Goal: Task Accomplishment & Management: Complete application form

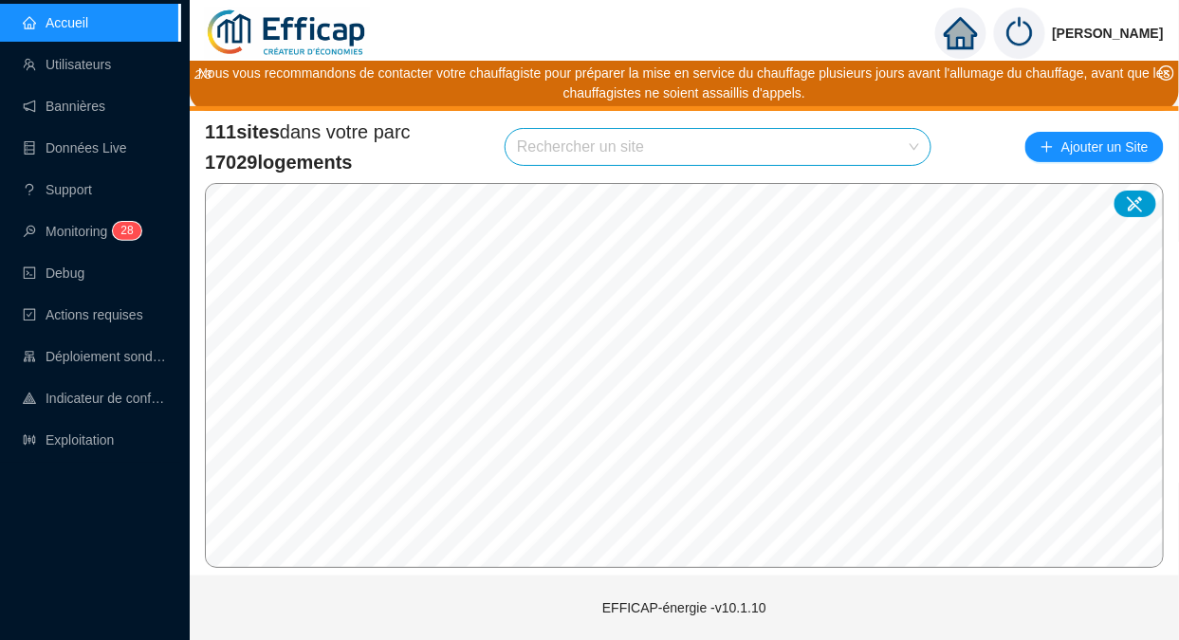
click at [90, 69] on link "Utilisateurs" at bounding box center [67, 64] width 88 height 15
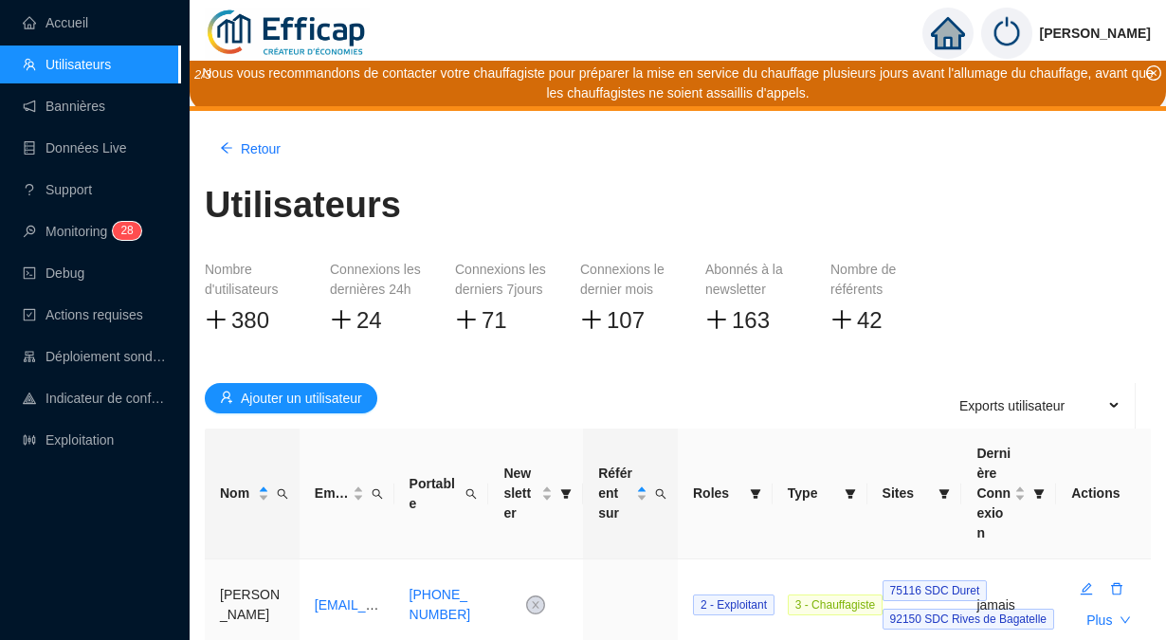
click at [289, 480] on span "Nom" at bounding box center [282, 493] width 19 height 27
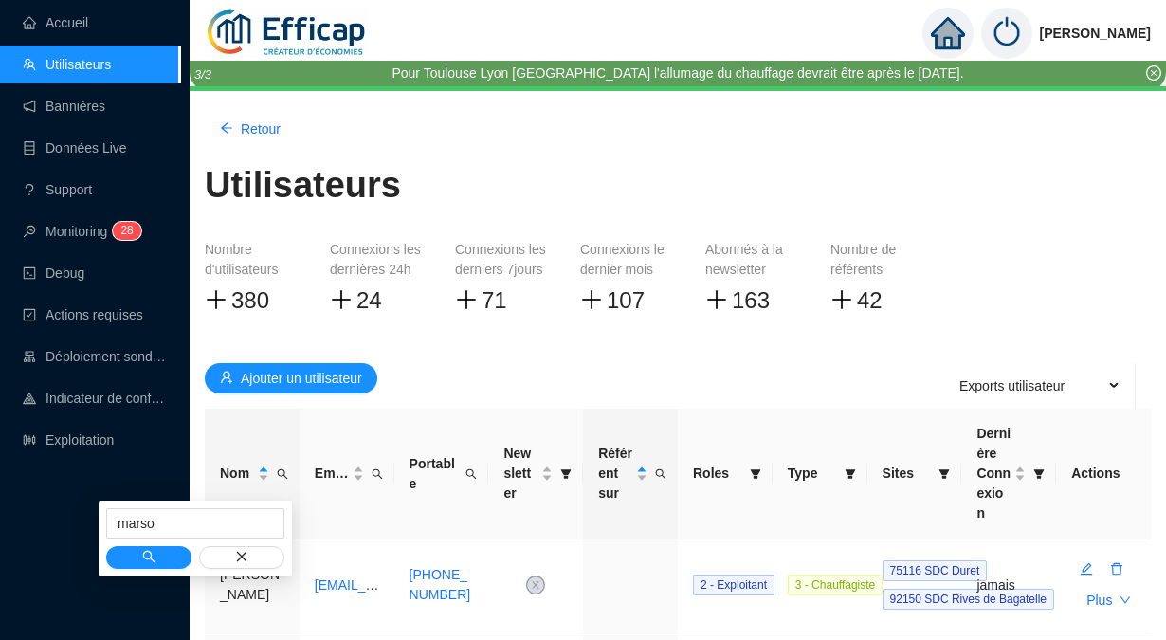
type input "marso"
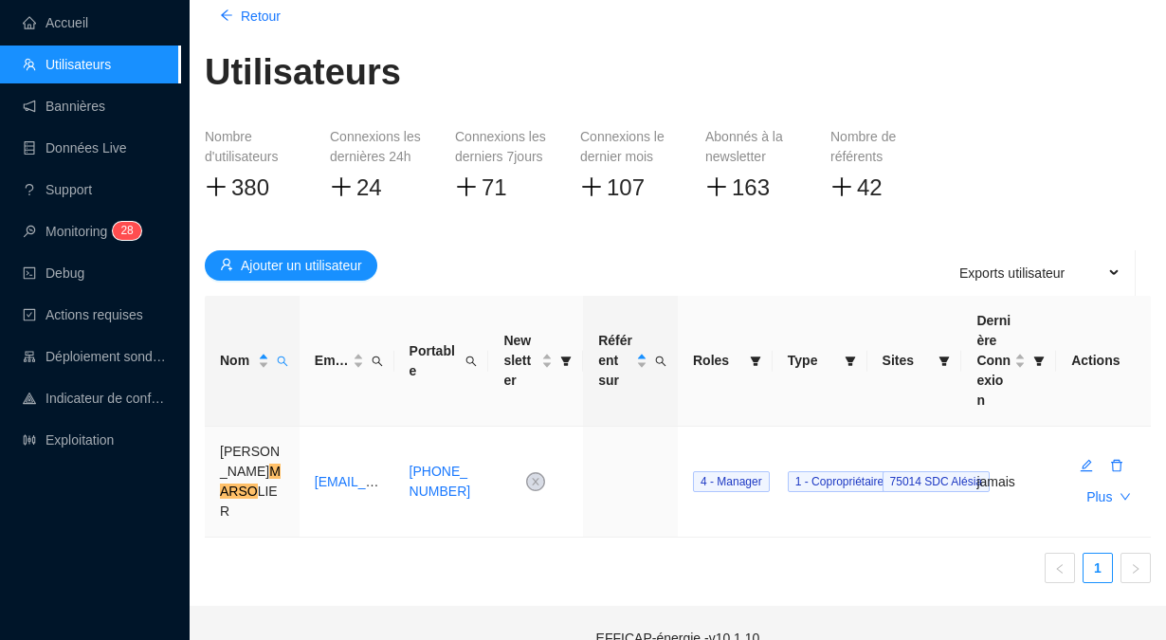
scroll to position [119, 0]
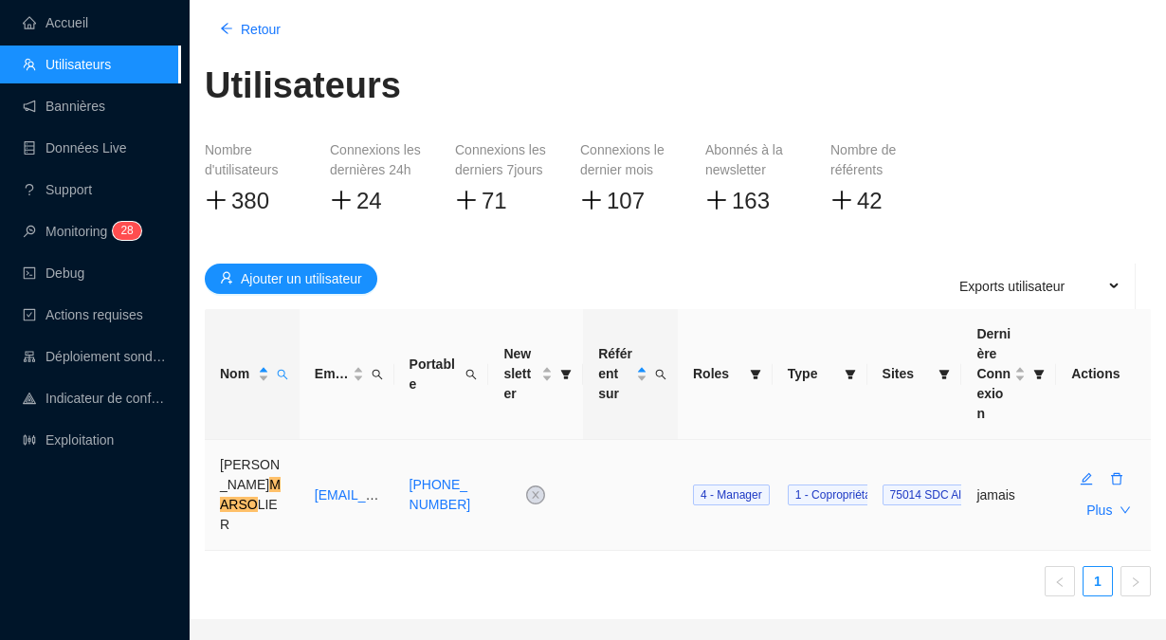
click at [1085, 472] on icon "edit" at bounding box center [1086, 478] width 13 height 13
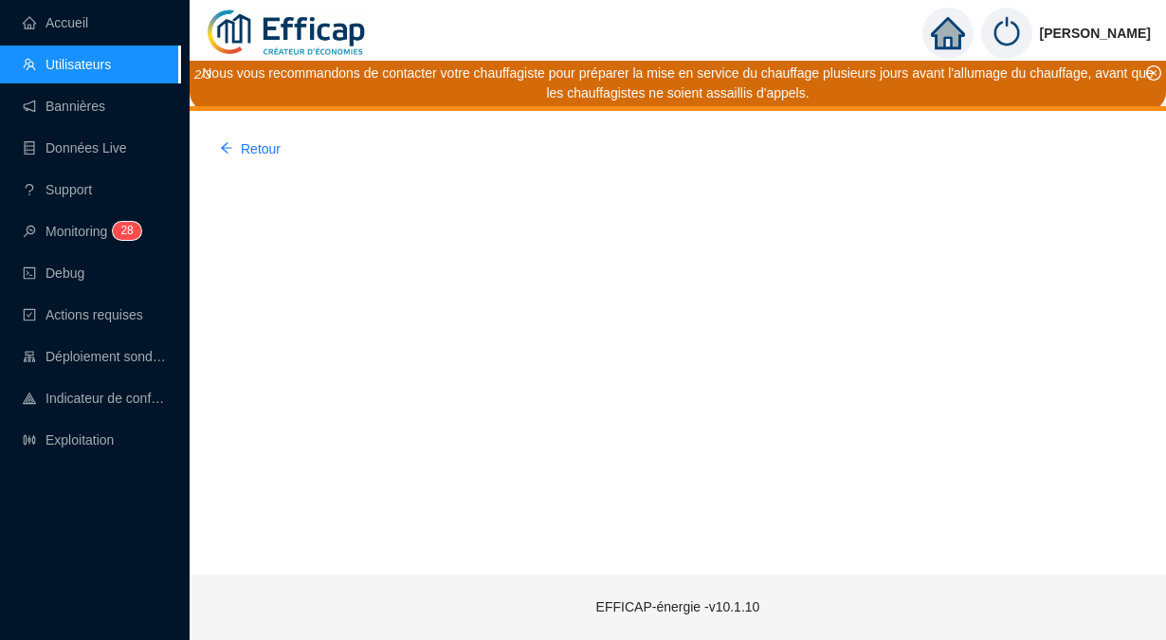
scroll to position [0, 0]
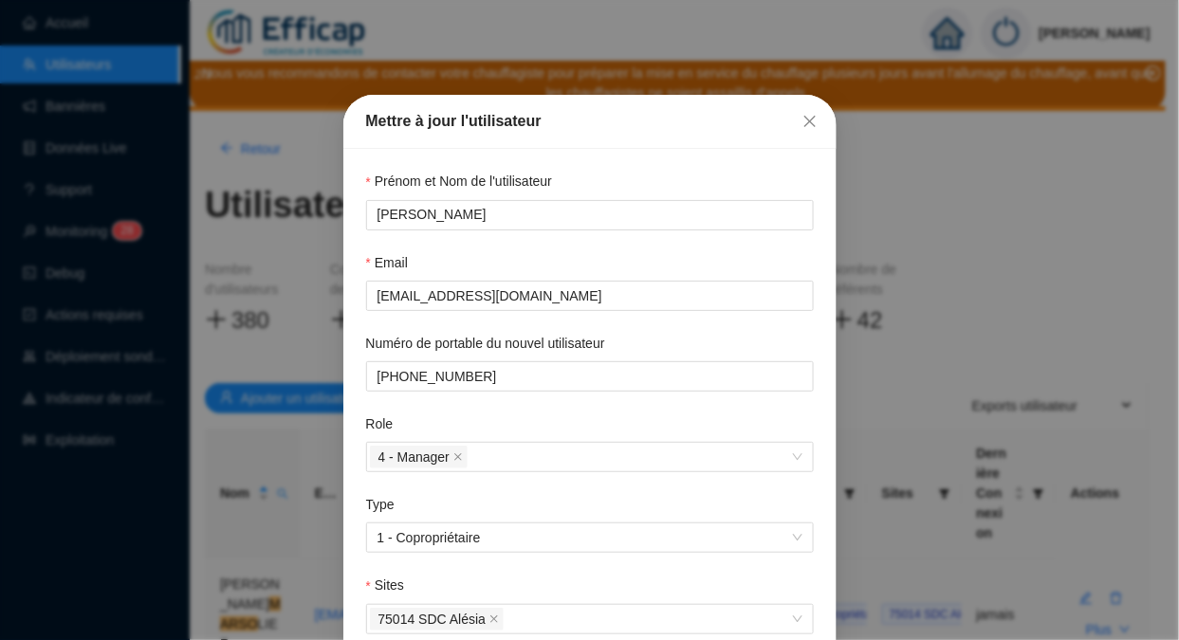
click at [803, 119] on icon "close" at bounding box center [808, 121] width 11 height 11
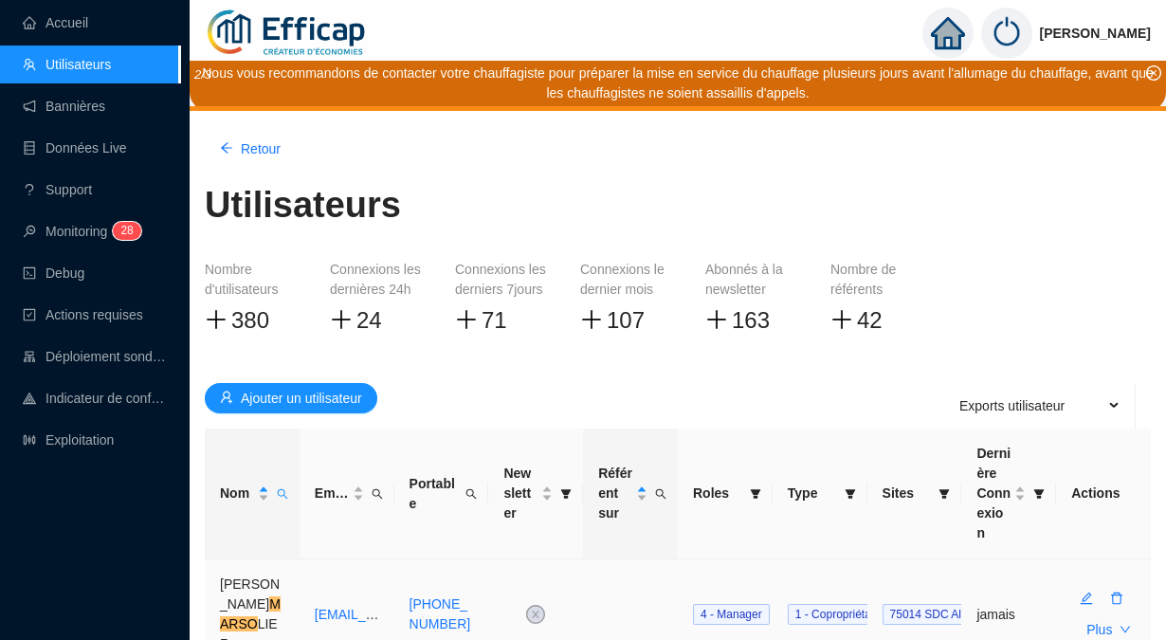
click at [1121, 593] on icon "delete" at bounding box center [1116, 599] width 11 height 12
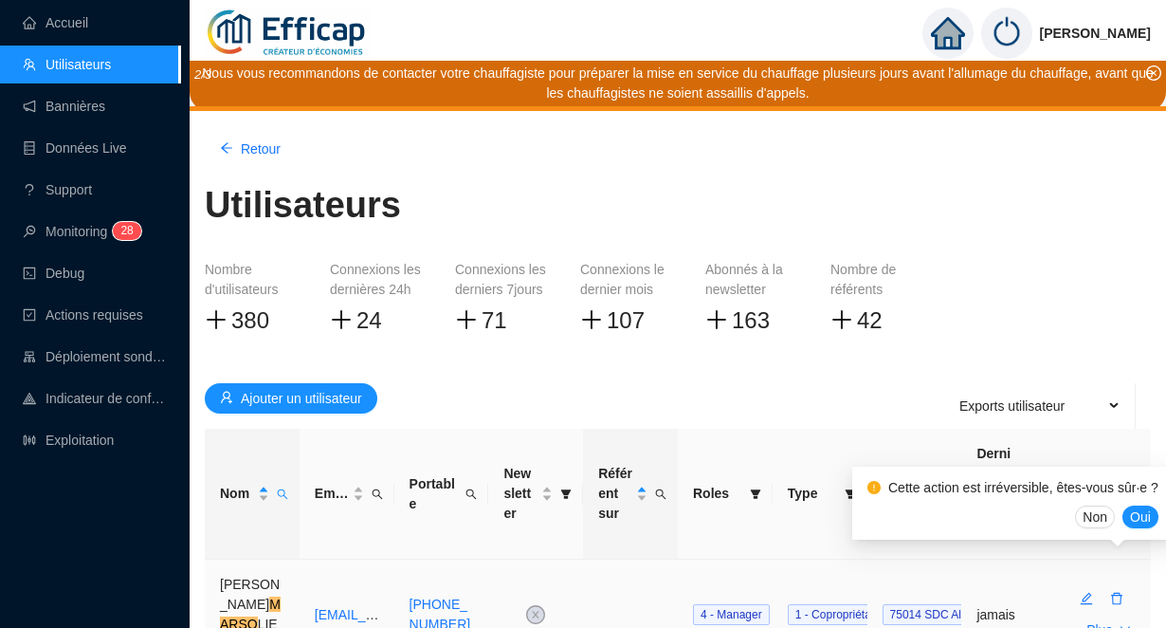
click at [1132, 514] on span "Oui" at bounding box center [1140, 517] width 21 height 20
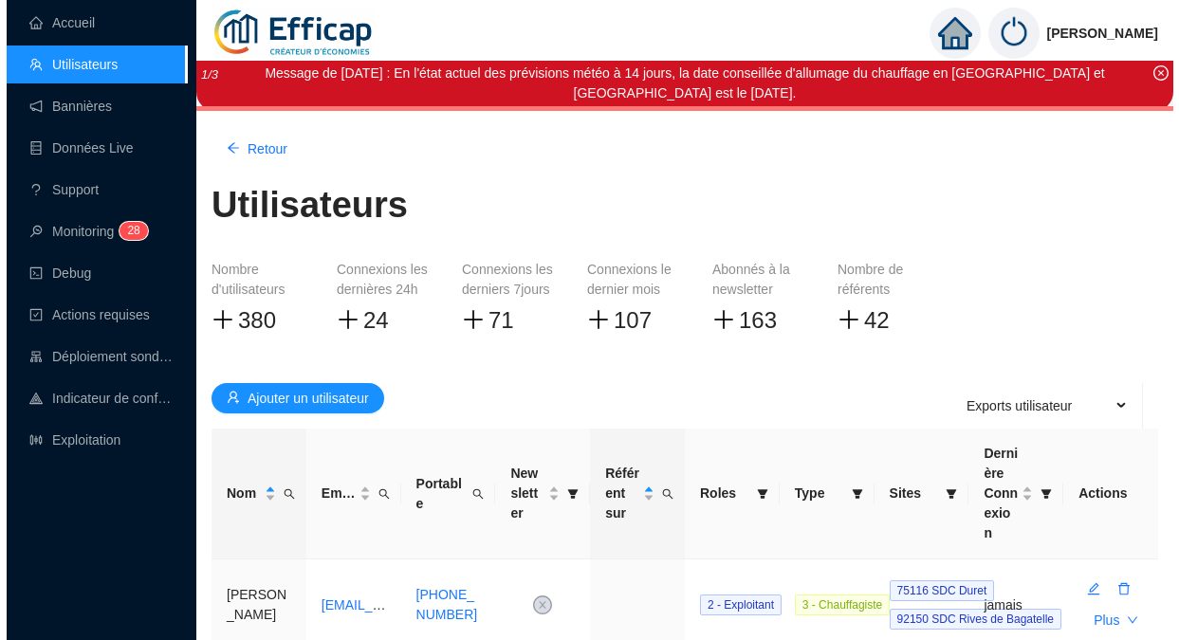
scroll to position [119, 0]
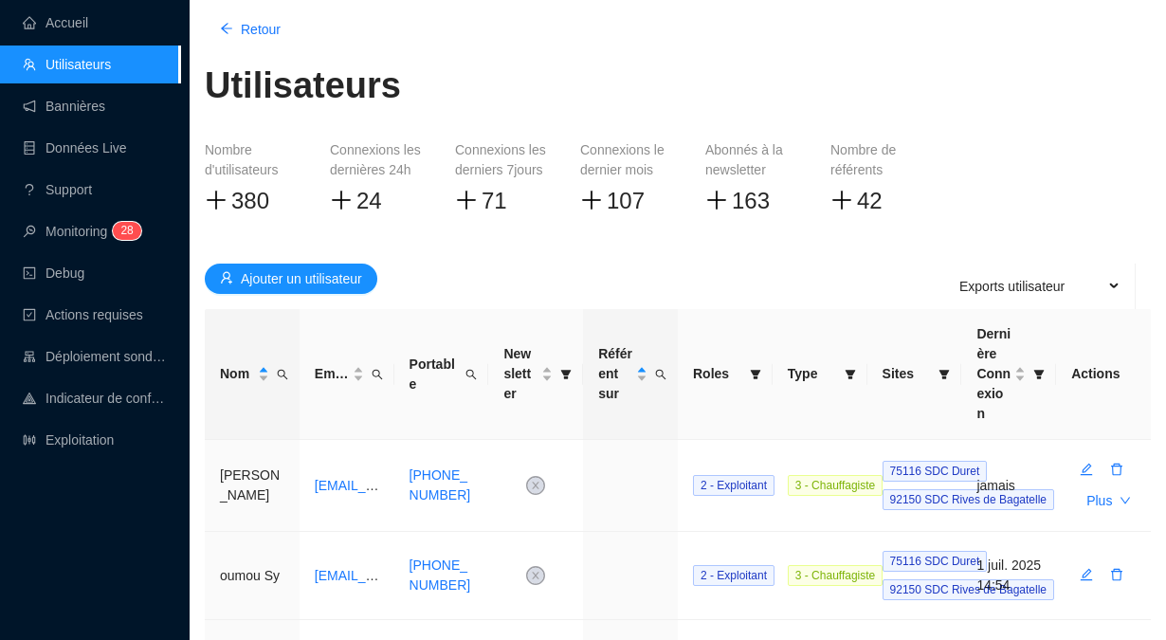
click at [285, 373] on span "Nom" at bounding box center [282, 373] width 19 height 27
click at [296, 265] on button "Ajouter un utilisateur" at bounding box center [291, 279] width 173 height 30
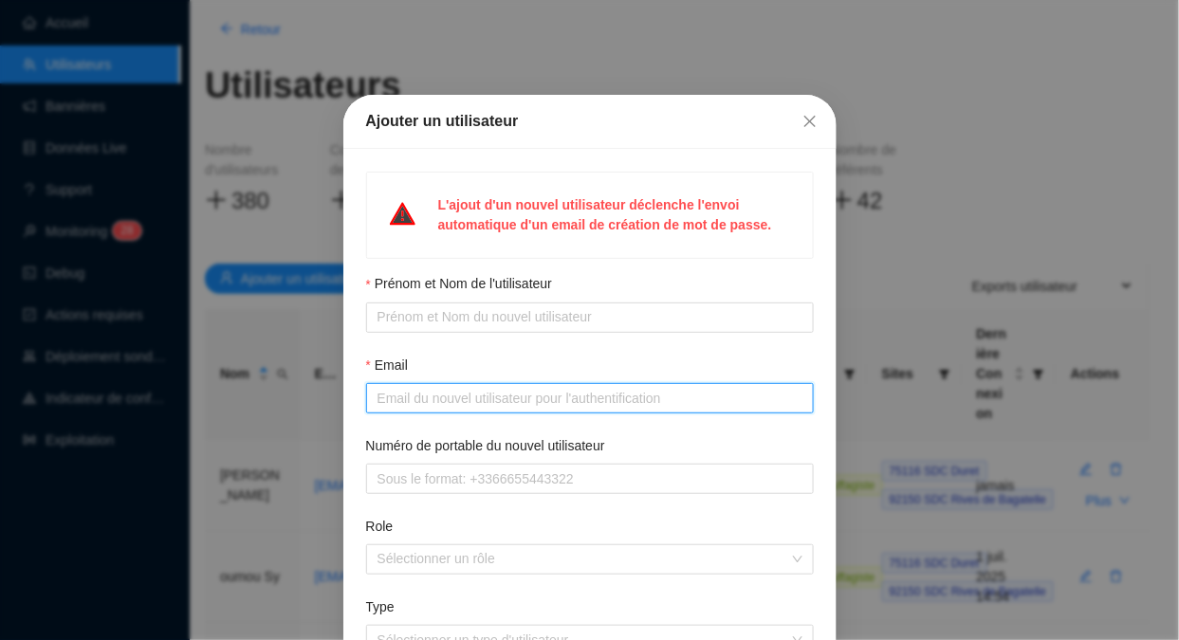
click at [455, 393] on input "Email" at bounding box center [587, 399] width 421 height 20
paste input "[EMAIL_ADDRESS][DOMAIN_NAME],"
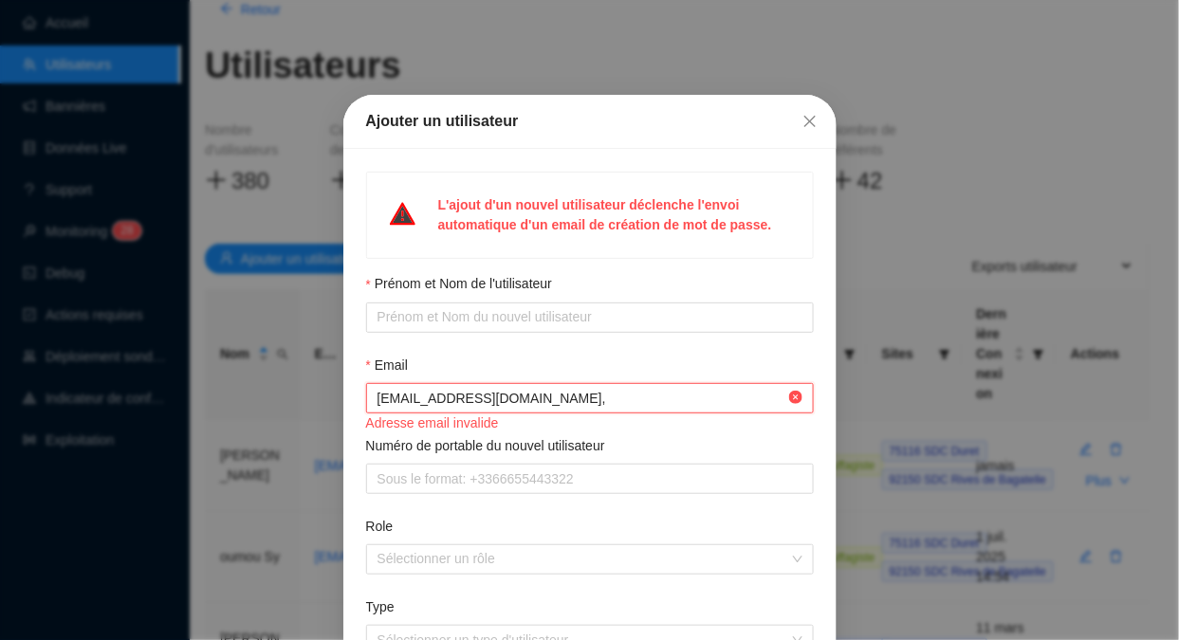
type input "[EMAIL_ADDRESS][DOMAIN_NAME],"
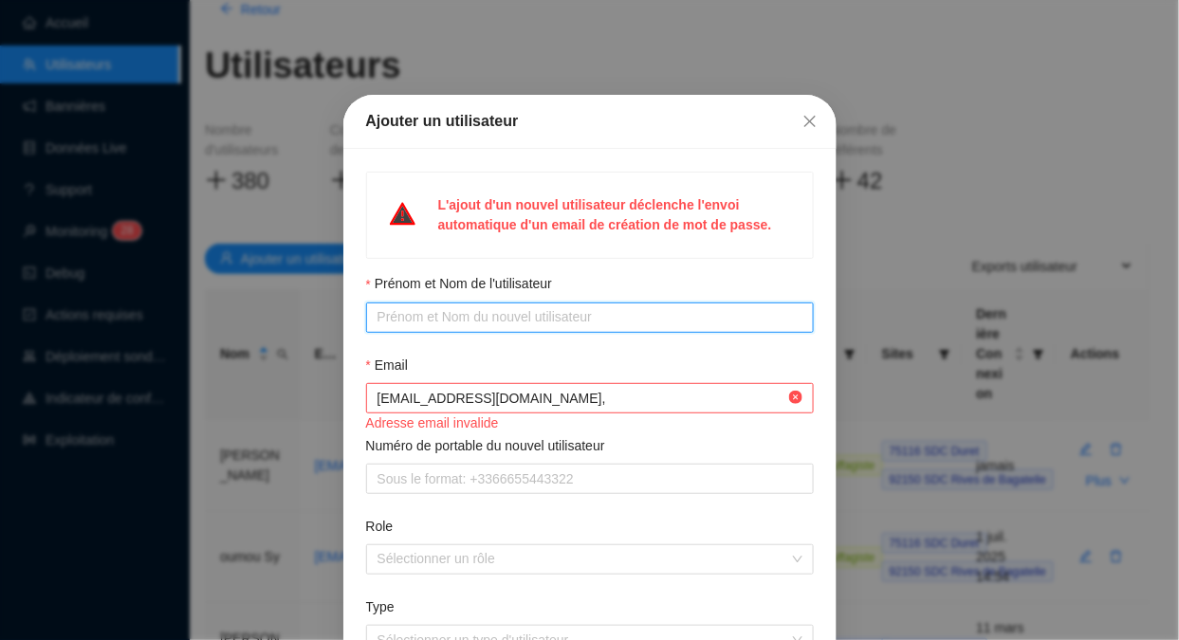
click at [478, 307] on input "Prénom et Nom de l'utilisateur" at bounding box center [587, 317] width 421 height 20
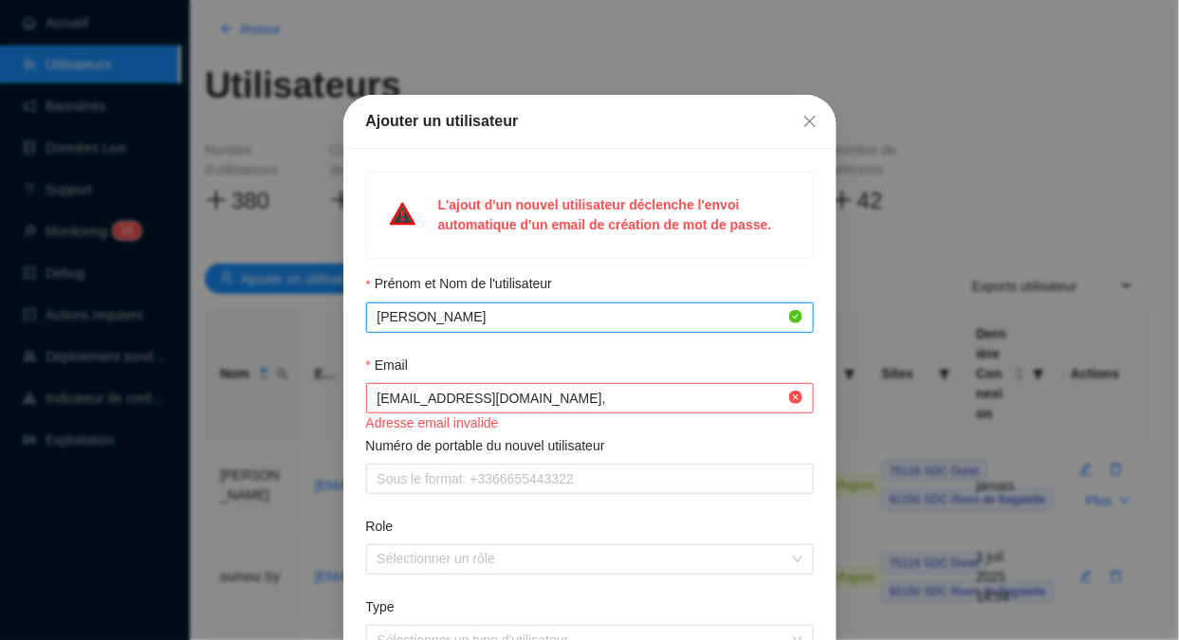
type input "[PERSON_NAME]"
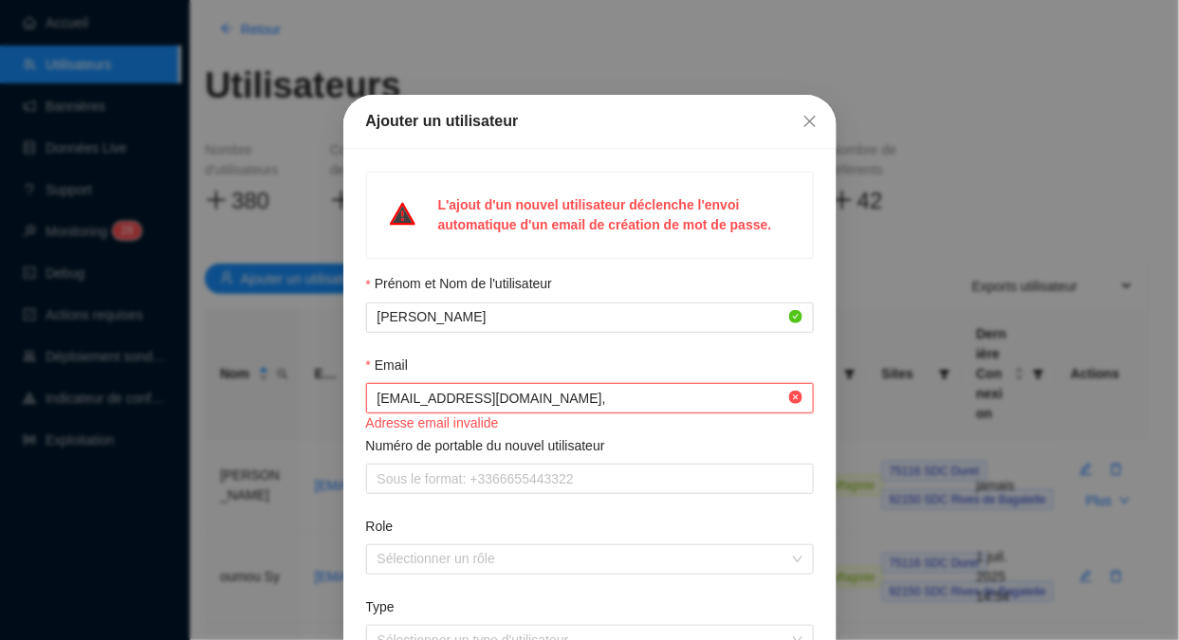
click at [545, 403] on input "[EMAIL_ADDRESS][DOMAIN_NAME]," at bounding box center [581, 399] width 408 height 20
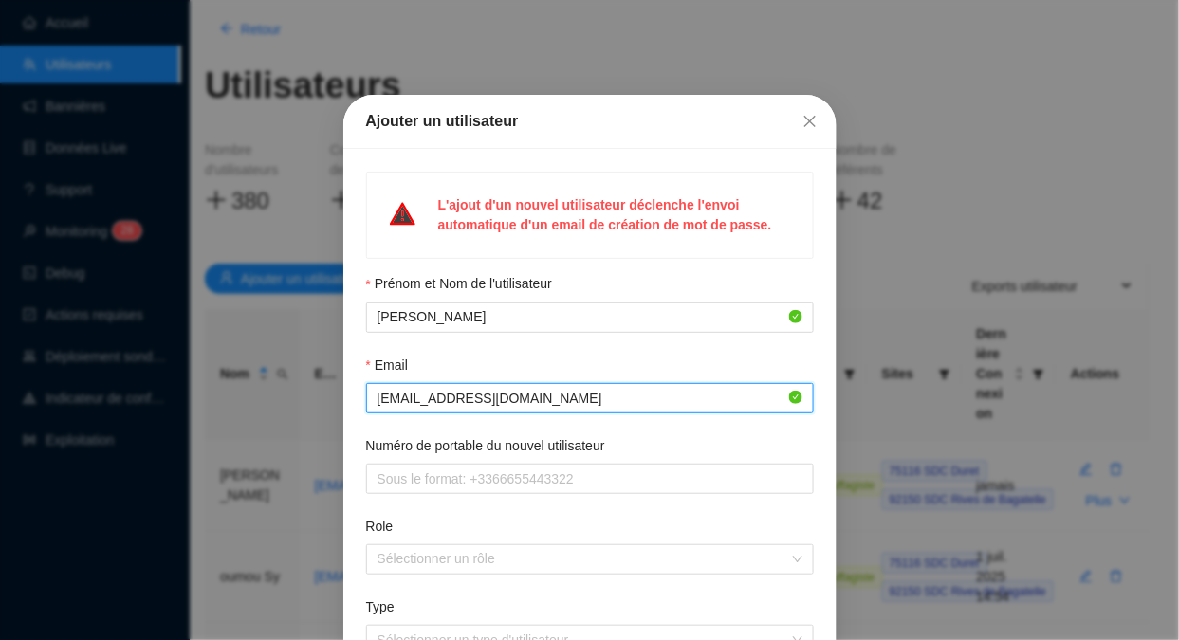
type input "[EMAIL_ADDRESS][DOMAIN_NAME]"
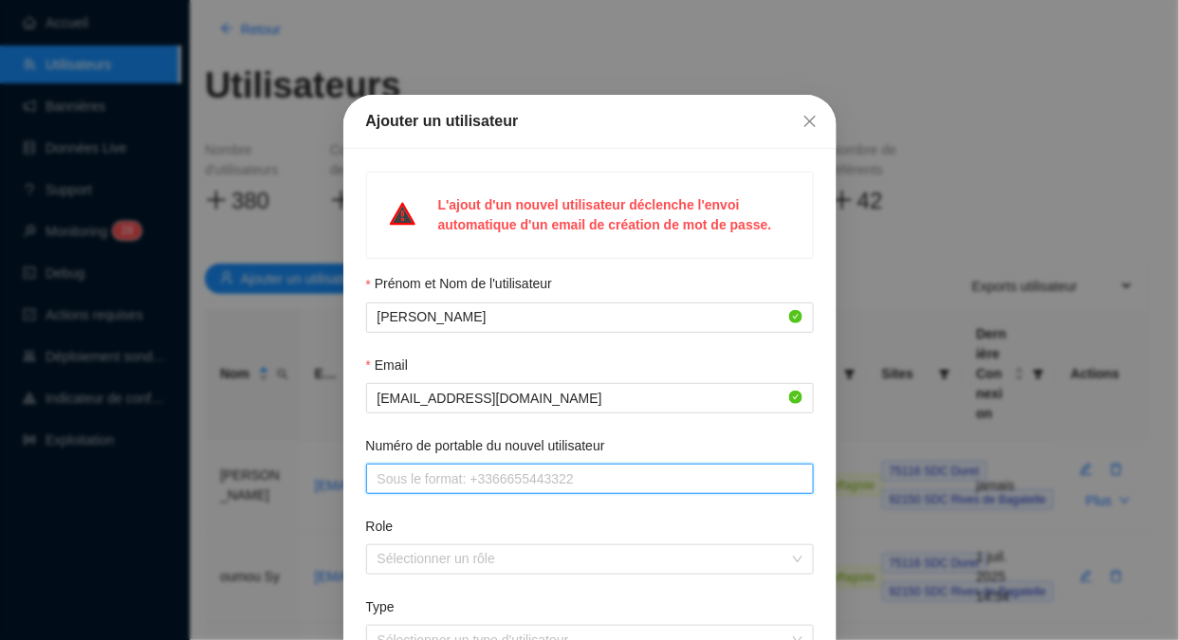
click at [414, 472] on input "Numéro de portable du nouvel utilisateur" at bounding box center [587, 479] width 421 height 20
type input "[PHONE_NUMBER]"
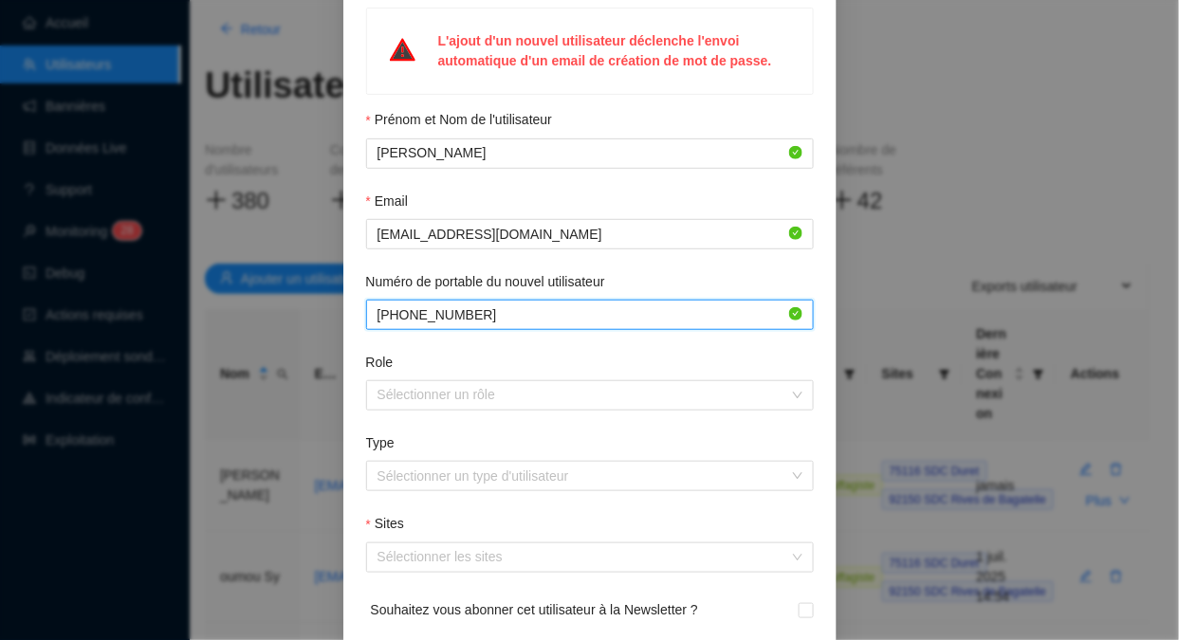
scroll to position [165, 0]
click at [431, 403] on div at bounding box center [580, 394] width 420 height 27
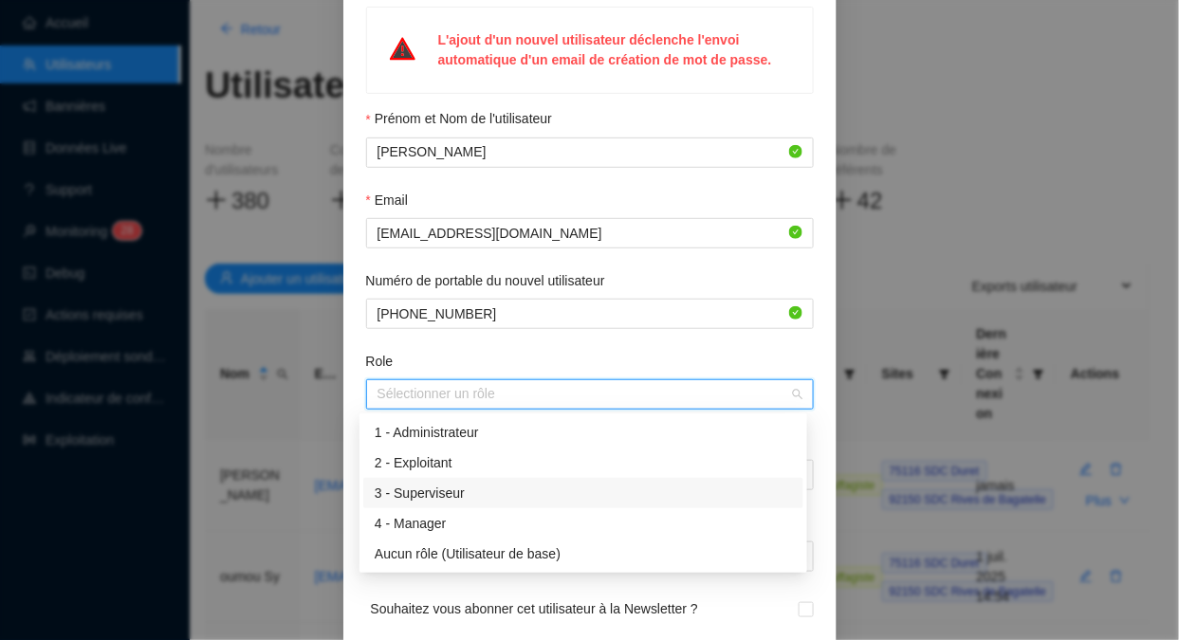
click at [495, 493] on div "3 - Superviseur" at bounding box center [583, 494] width 417 height 20
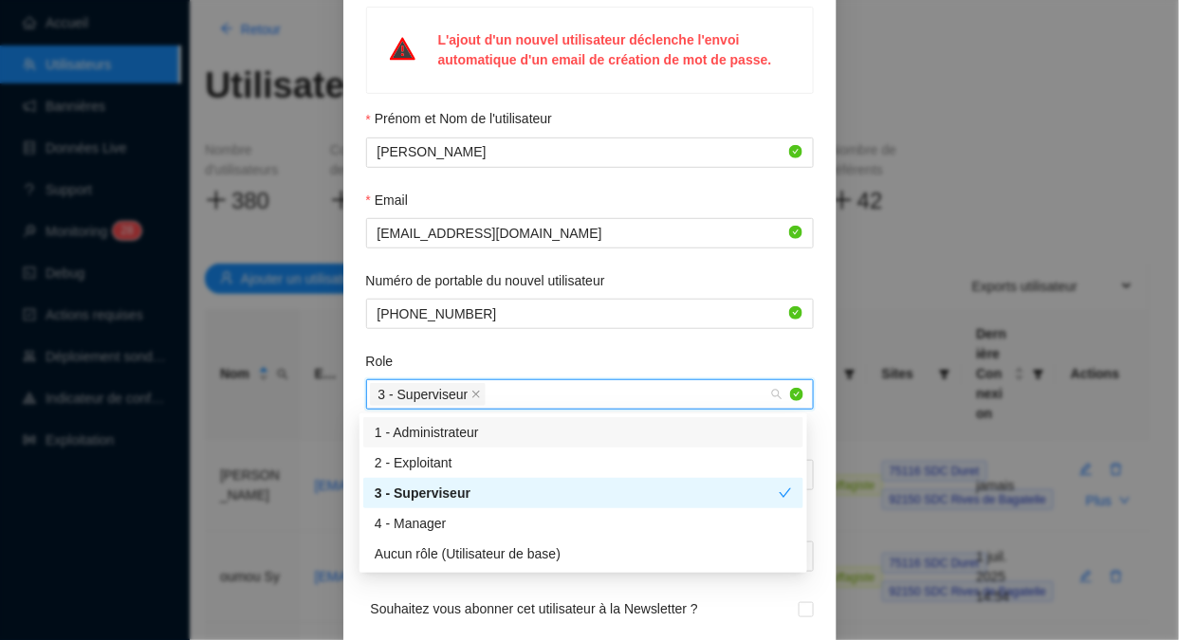
click at [589, 371] on div "Role" at bounding box center [590, 365] width 448 height 27
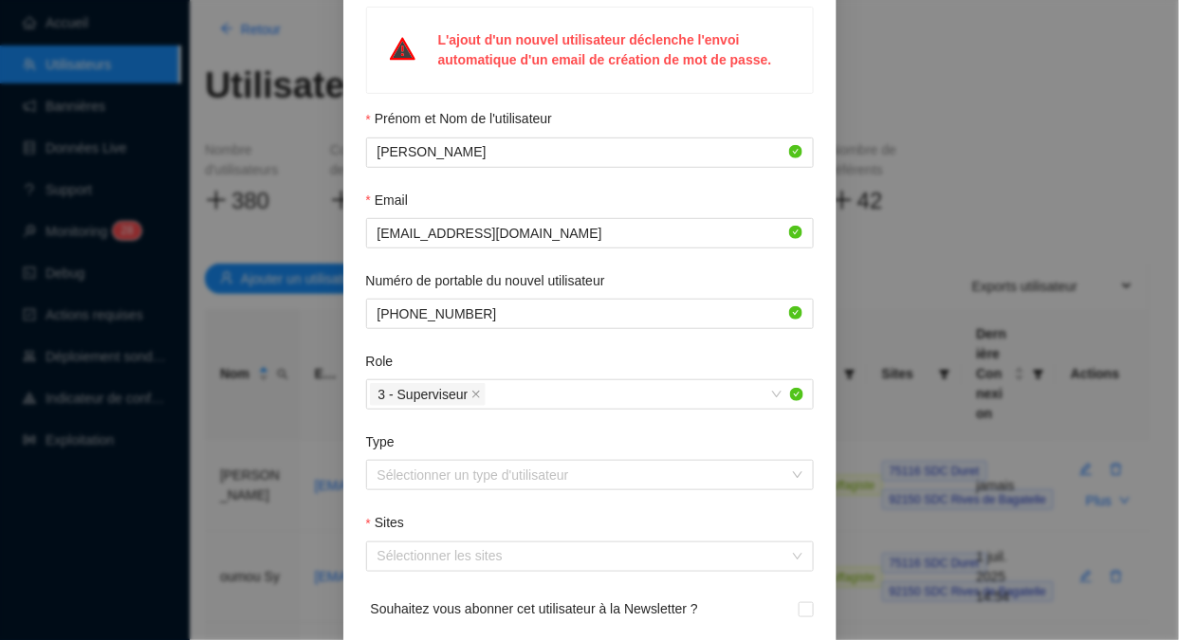
click at [525, 475] on input "Type" at bounding box center [581, 475] width 408 height 28
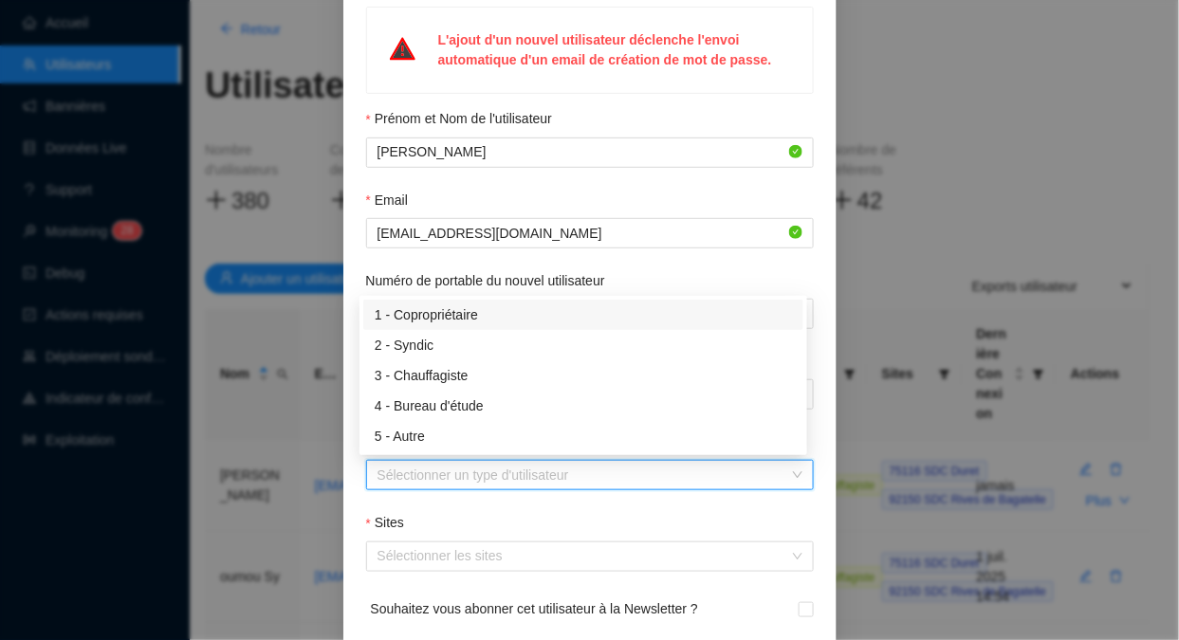
click at [446, 314] on div "1 - Copropriétaire" at bounding box center [583, 315] width 417 height 20
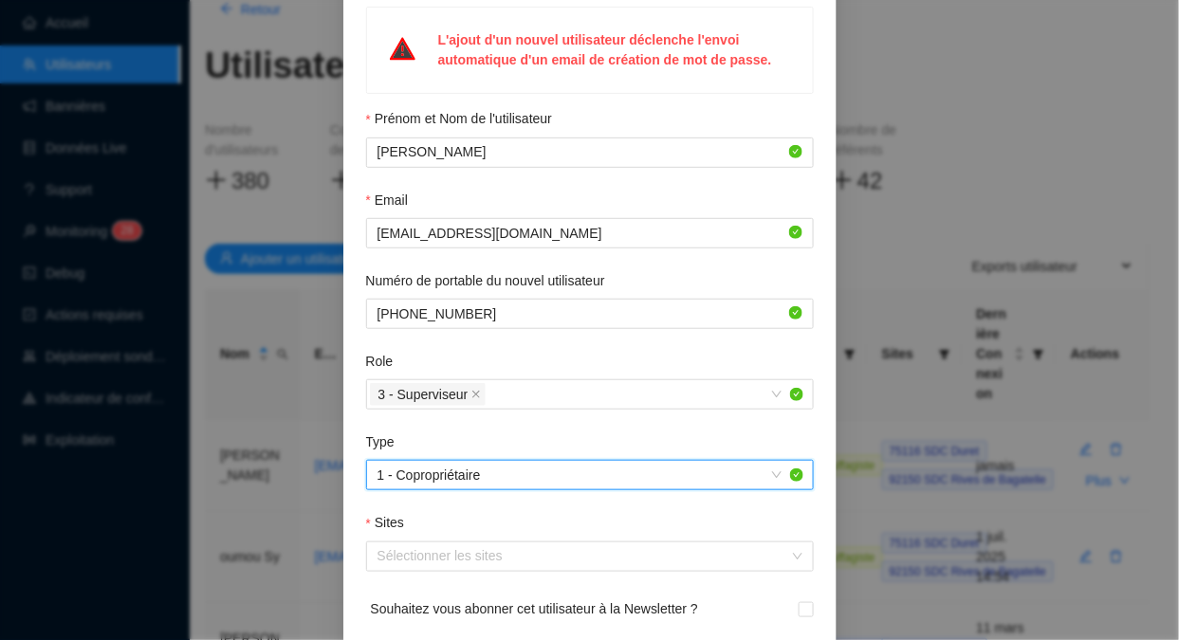
click at [500, 557] on div at bounding box center [580, 556] width 420 height 27
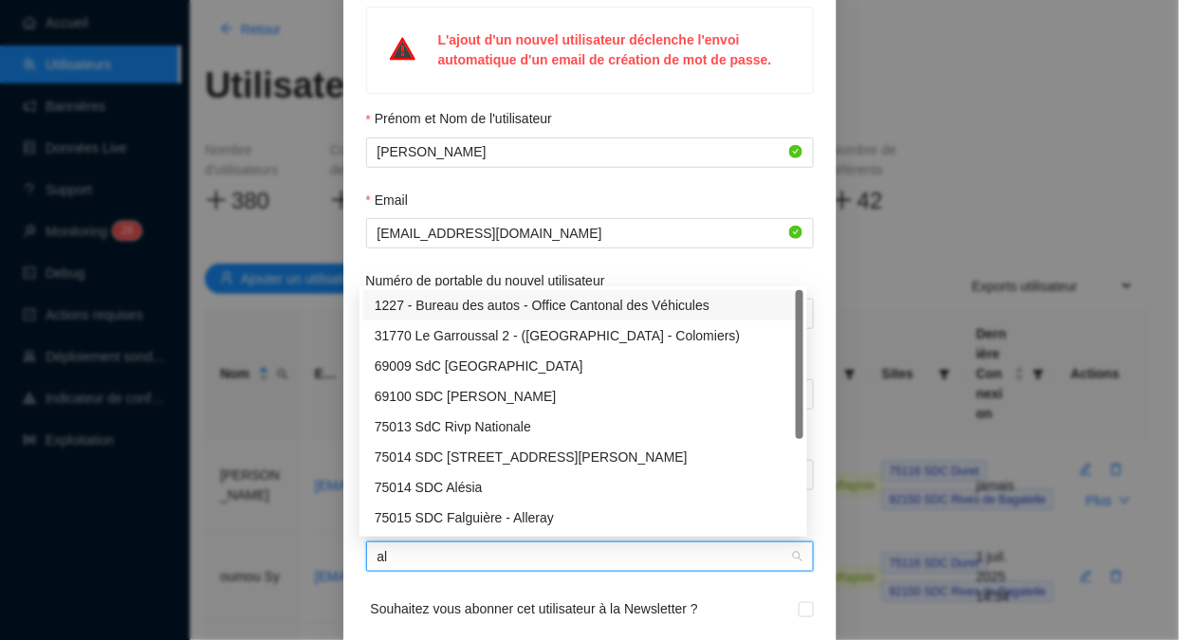
type input "a"
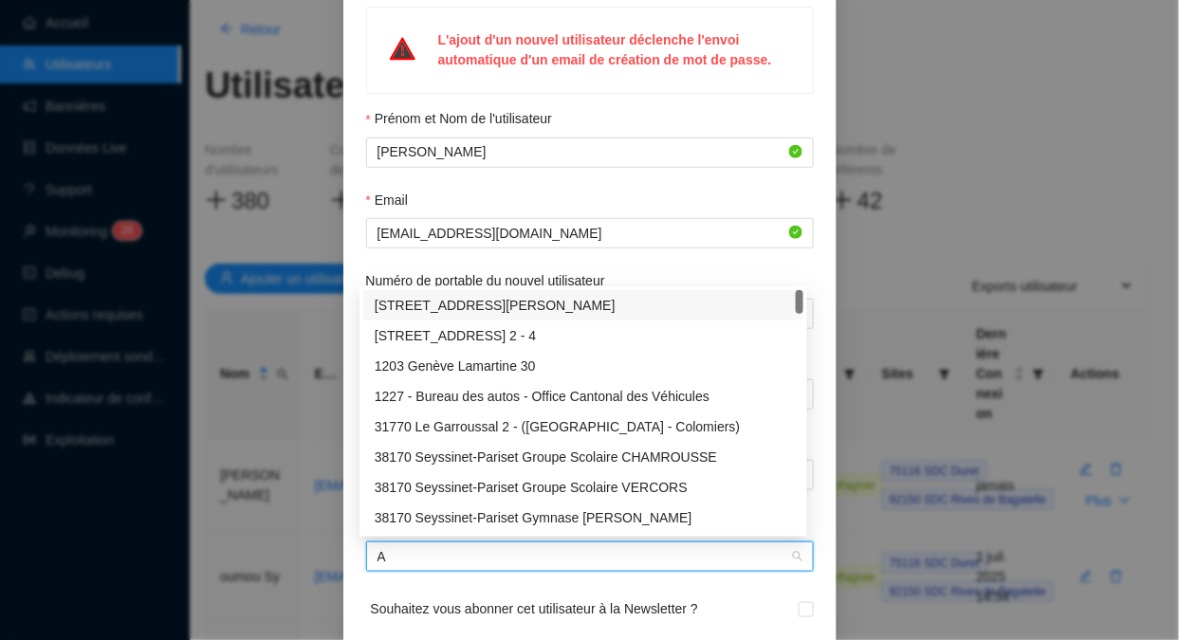
type input "Al"
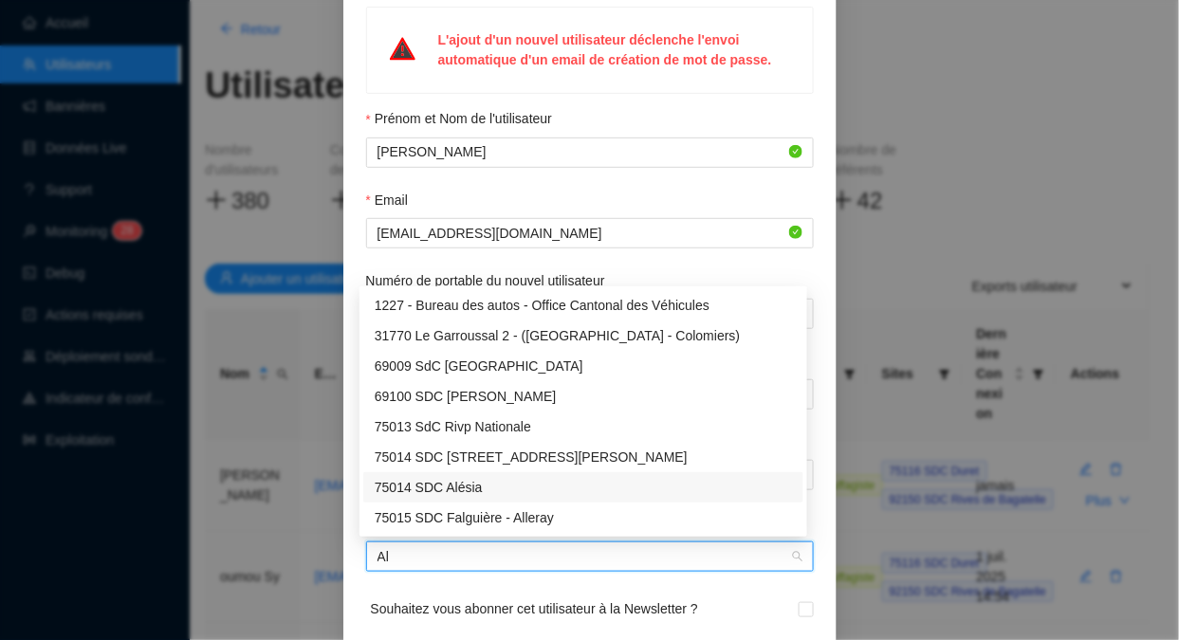
click at [479, 483] on div "75014 SDC Alésia" at bounding box center [583, 488] width 417 height 20
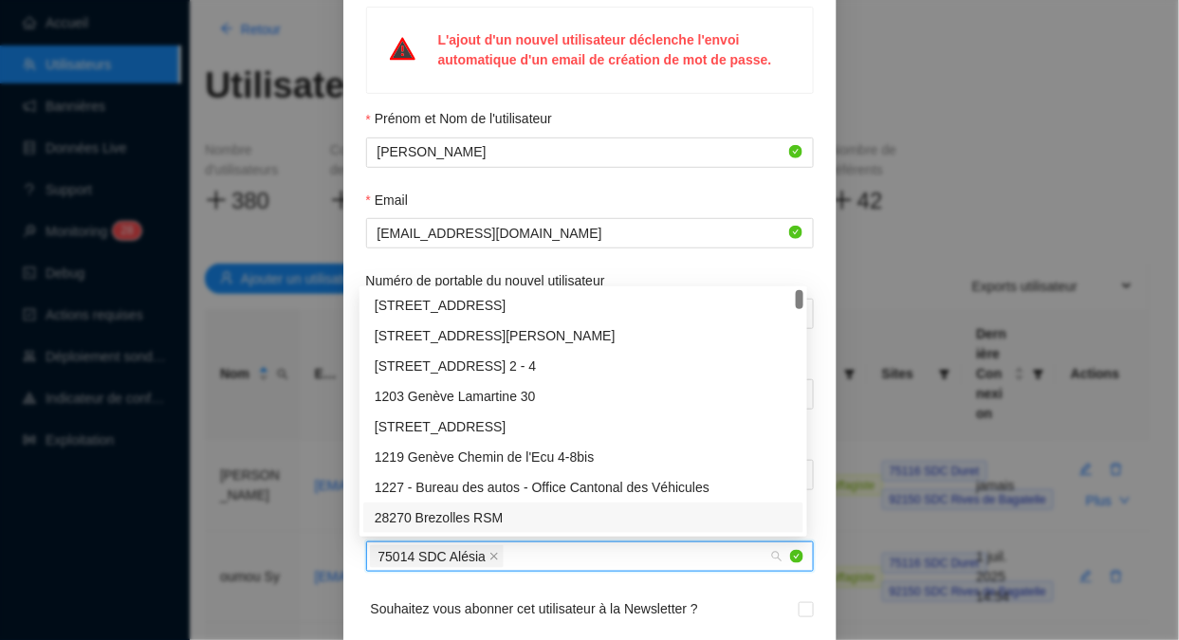
click at [534, 588] on form "Prénom et Nom de l'utilisateur [PERSON_NAME] Email [EMAIL_ADDRESS][DOMAIN_NAME]…" at bounding box center [590, 378] width 448 height 539
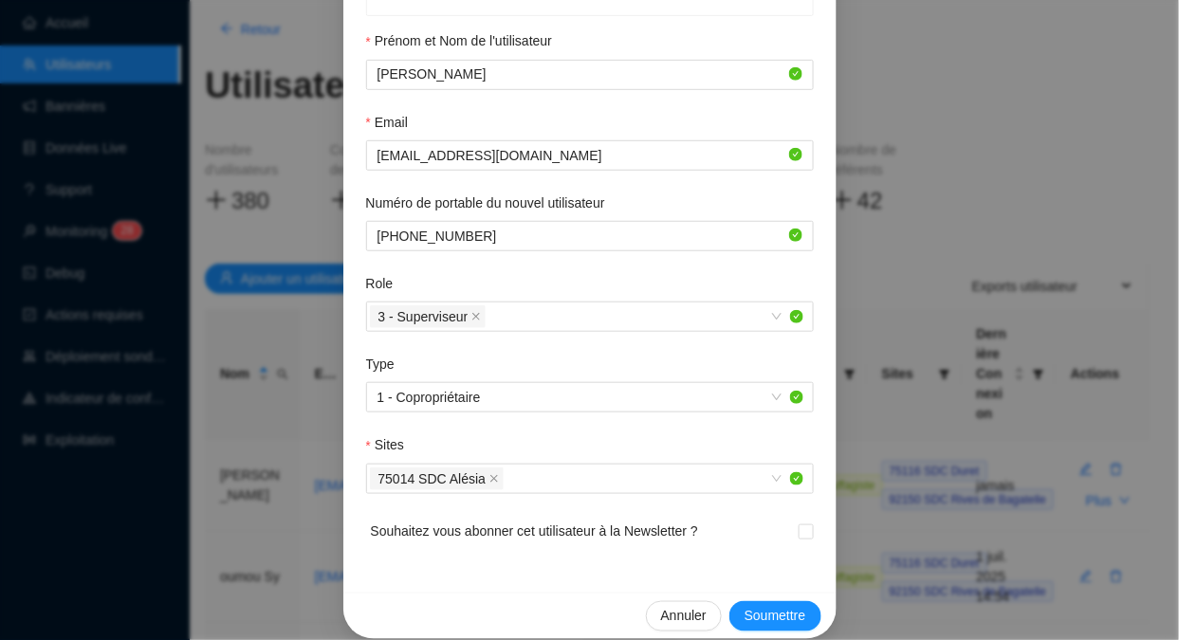
scroll to position [263, 0]
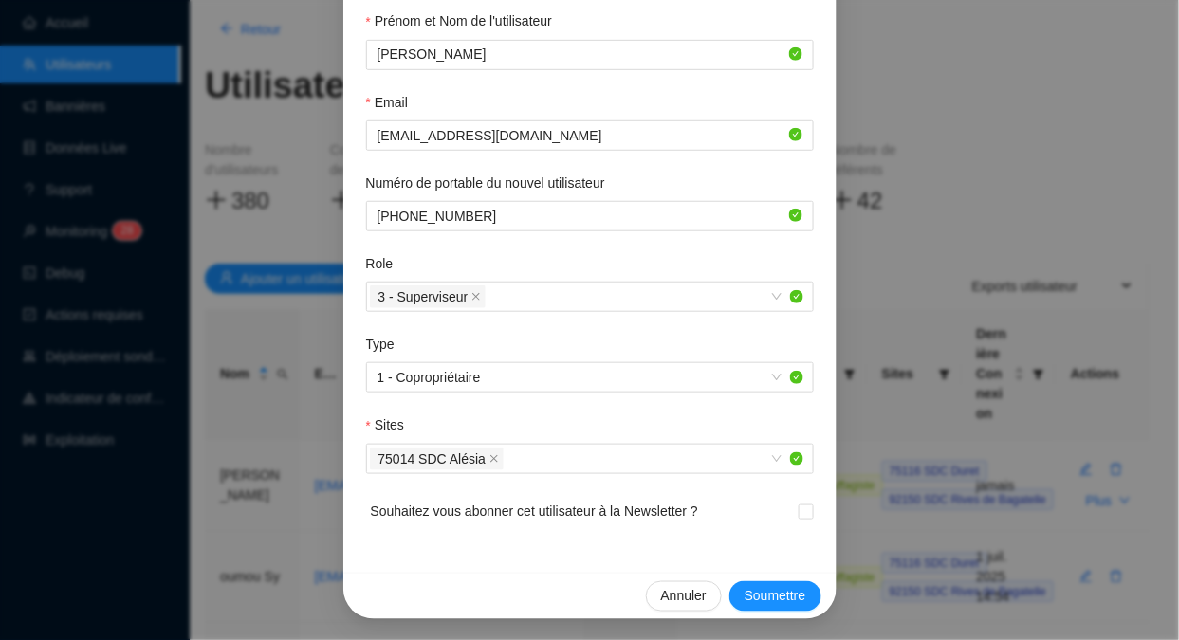
click at [798, 512] on input "checkbox" at bounding box center [804, 510] width 13 height 13
checkbox input "true"
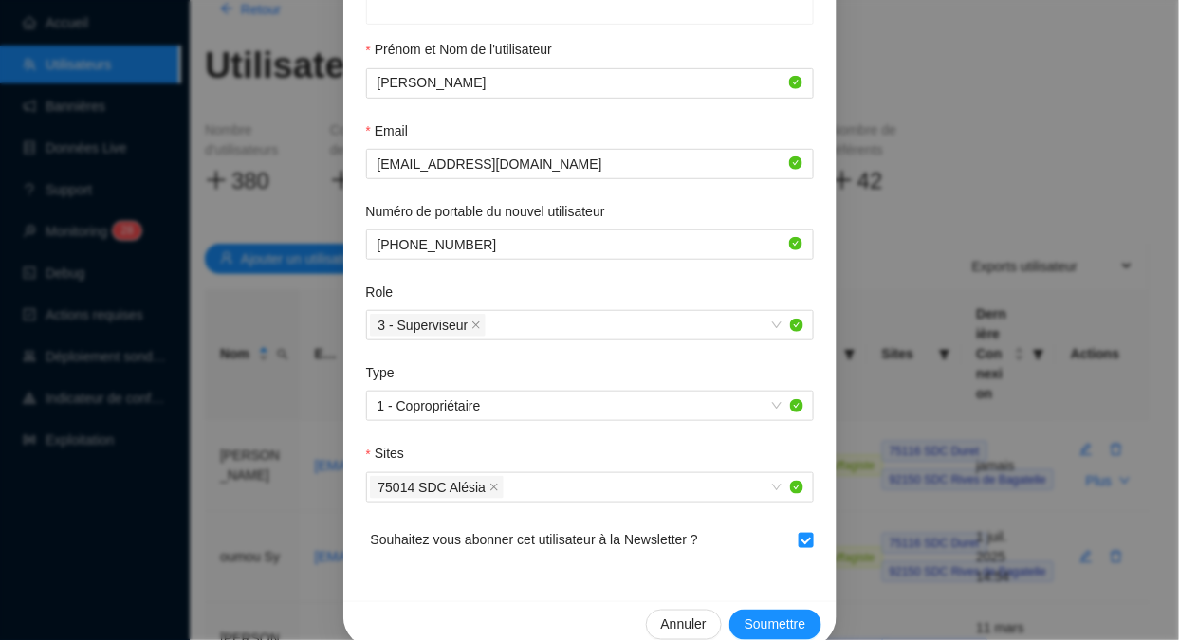
click at [761, 628] on span "Soumettre" at bounding box center [775, 624] width 62 height 20
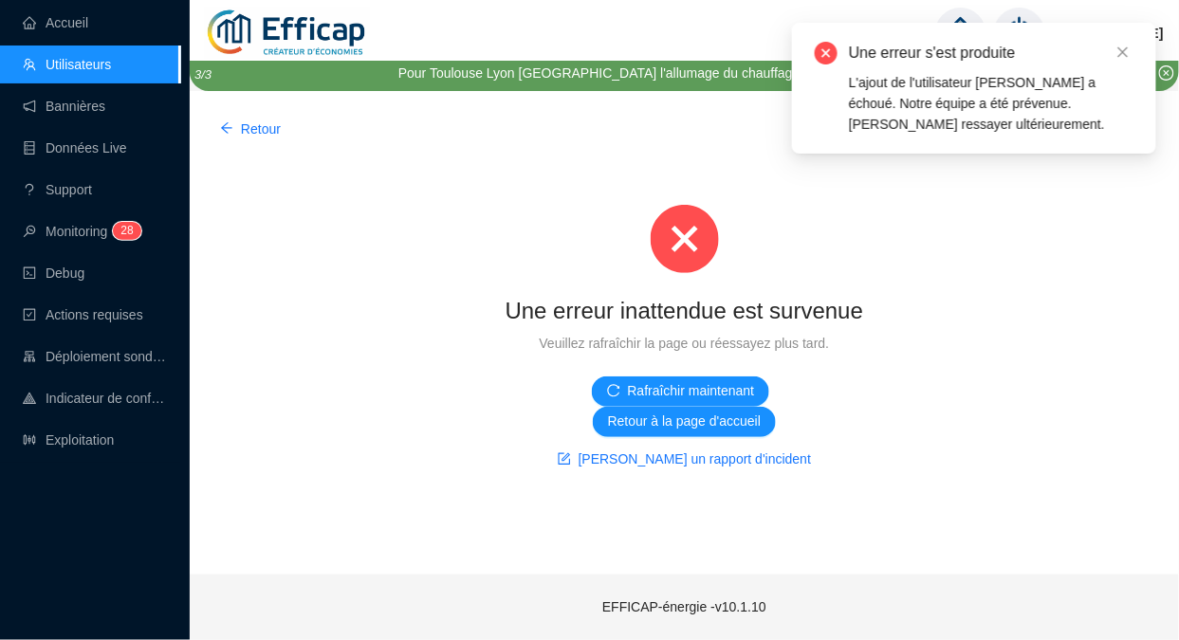
scroll to position [0, 0]
click at [693, 380] on button "Rafraîchir maintenant" at bounding box center [681, 391] width 178 height 30
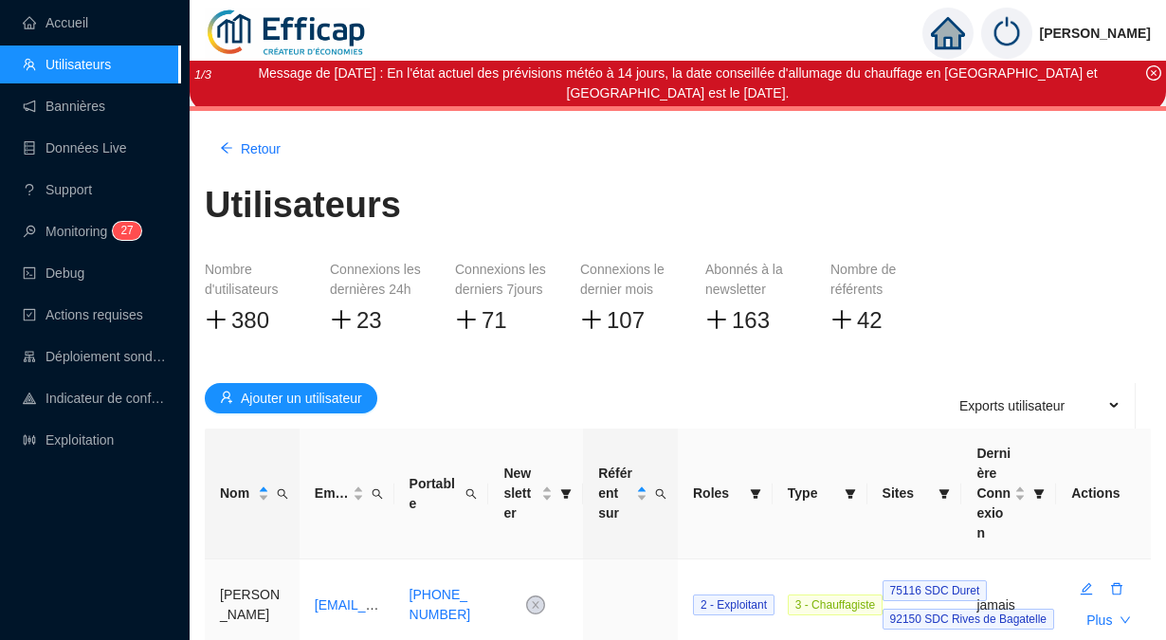
click at [338, 394] on span "Ajouter un utilisateur" at bounding box center [301, 399] width 121 height 20
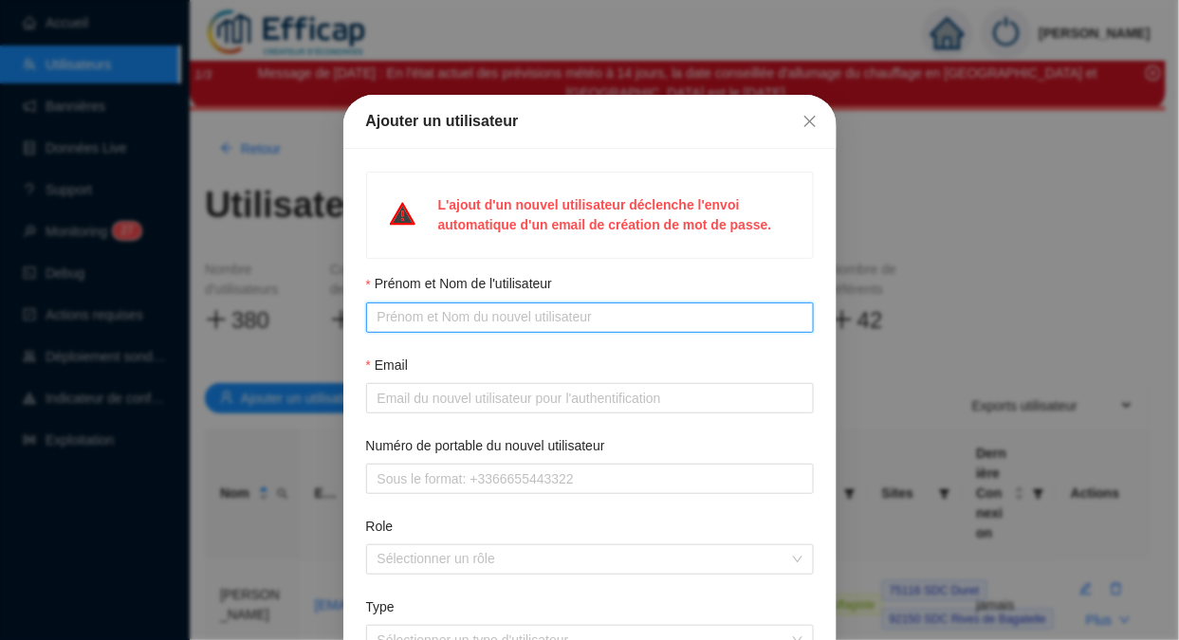
click at [508, 318] on input "Prénom et Nom de l'utilisateur" at bounding box center [587, 317] width 421 height 20
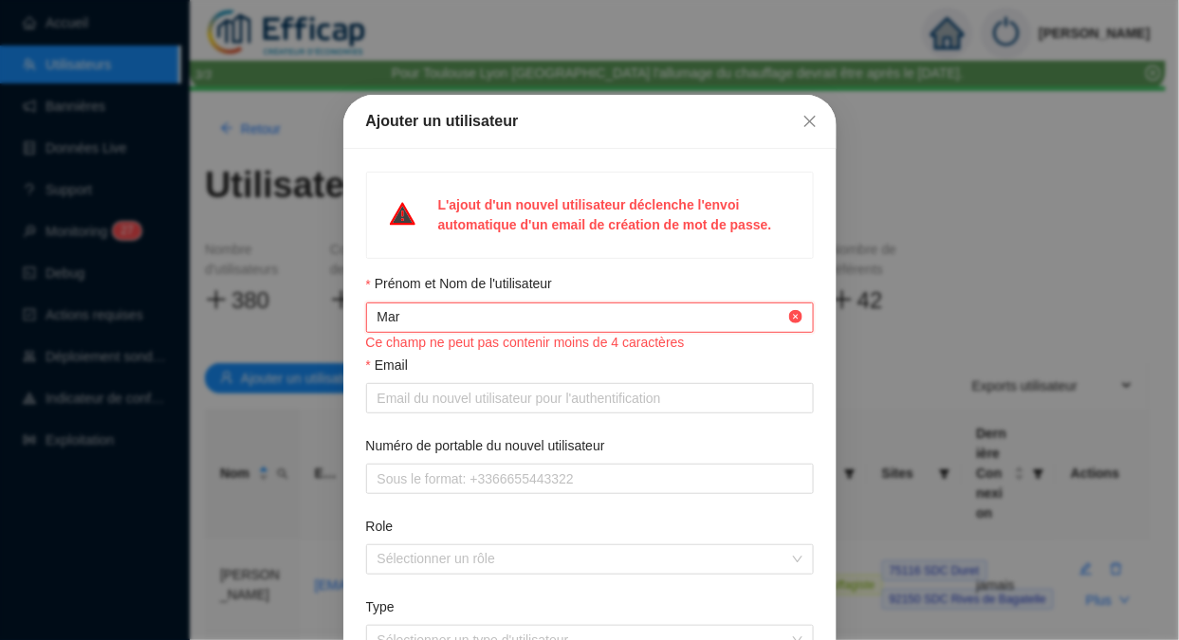
type input "[PERSON_NAME]"
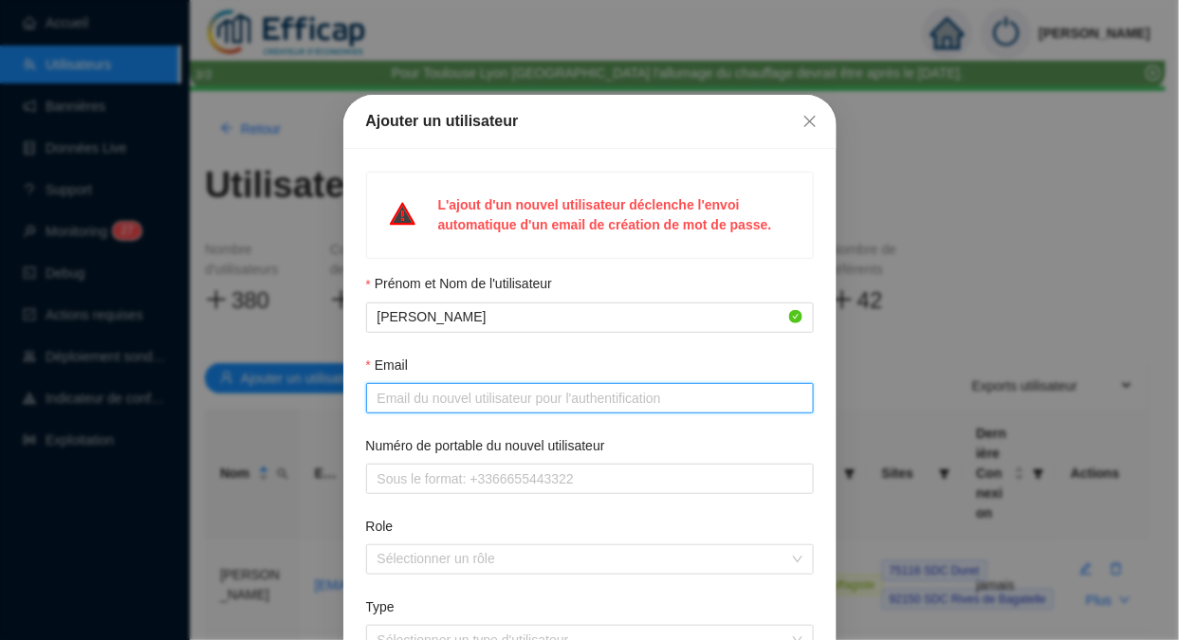
click at [469, 403] on input "Email" at bounding box center [587, 399] width 421 height 20
paste input "[EMAIL_ADDRESS][DOMAIN_NAME],"
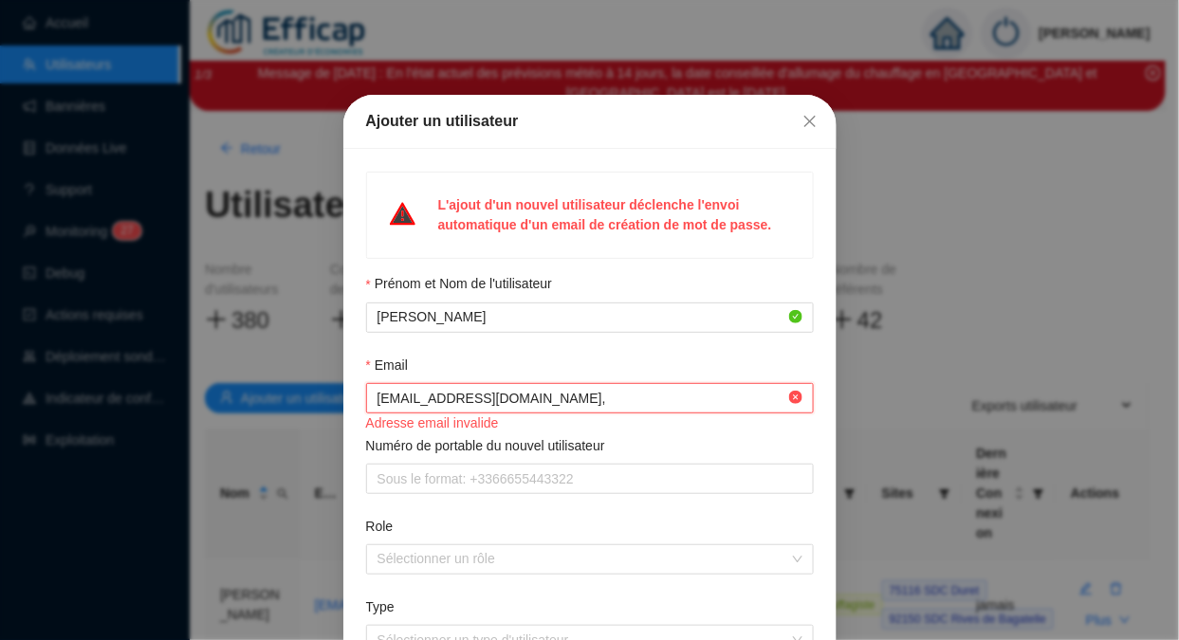
type input "[EMAIL_ADDRESS][DOMAIN_NAME],"
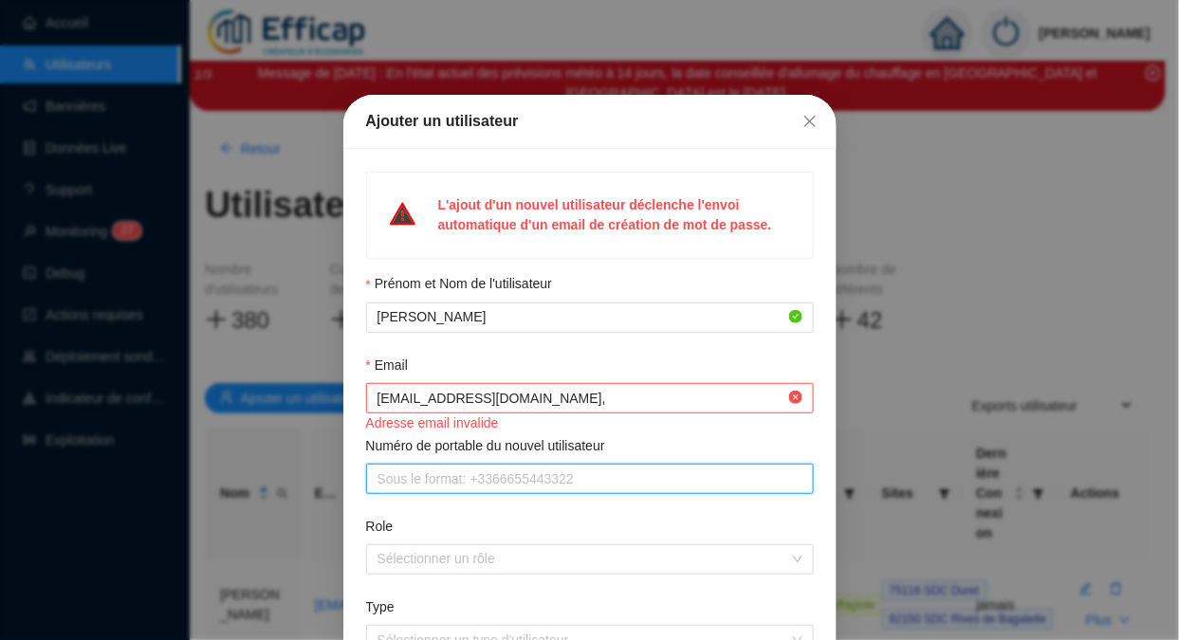
click at [503, 483] on input "Numéro de portable du nouvel utilisateur" at bounding box center [587, 479] width 421 height 20
type input "[PHONE_NUMBER]"
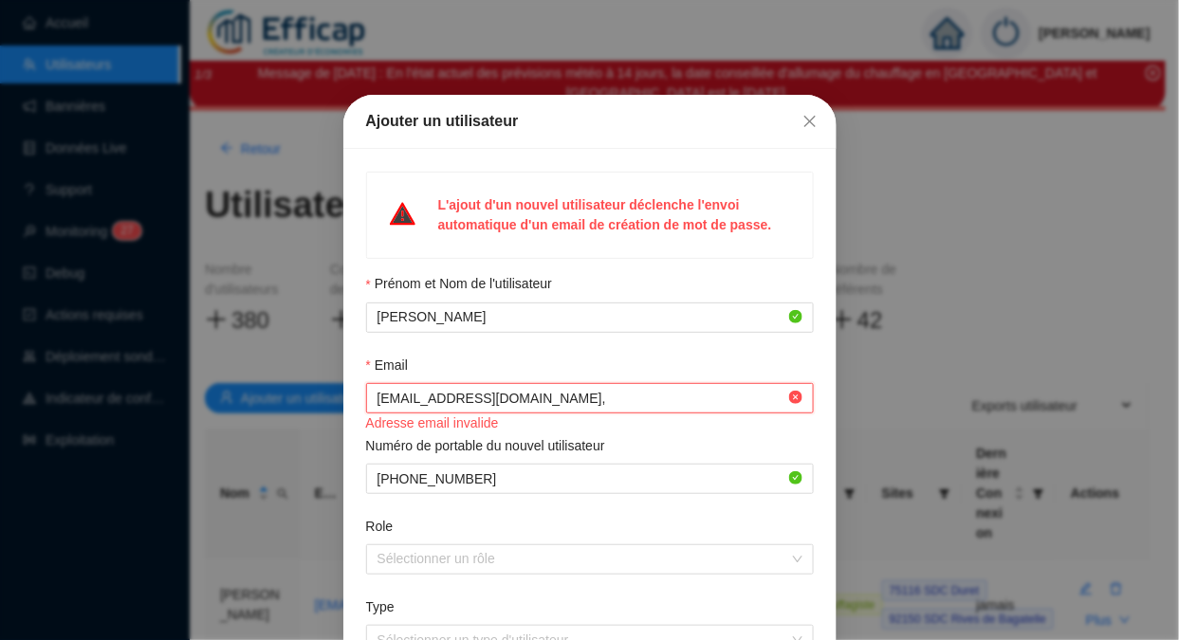
click at [557, 396] on input "[EMAIL_ADDRESS][DOMAIN_NAME]," at bounding box center [581, 399] width 408 height 20
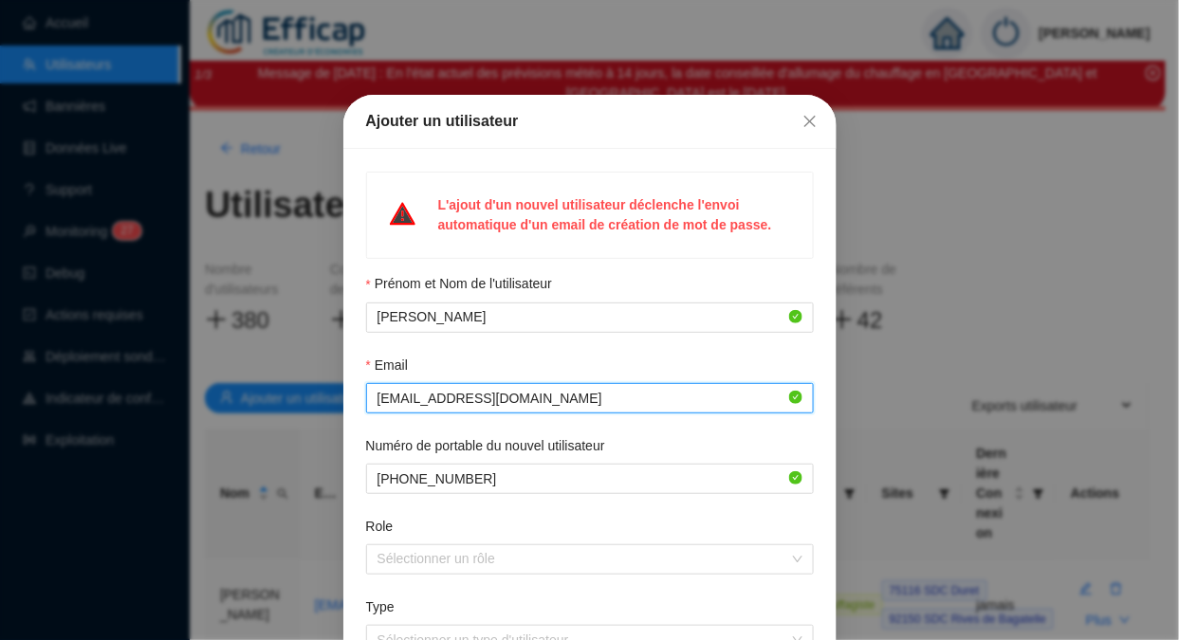
click at [557, 559] on div at bounding box center [580, 559] width 420 height 27
type input "[EMAIL_ADDRESS][DOMAIN_NAME]"
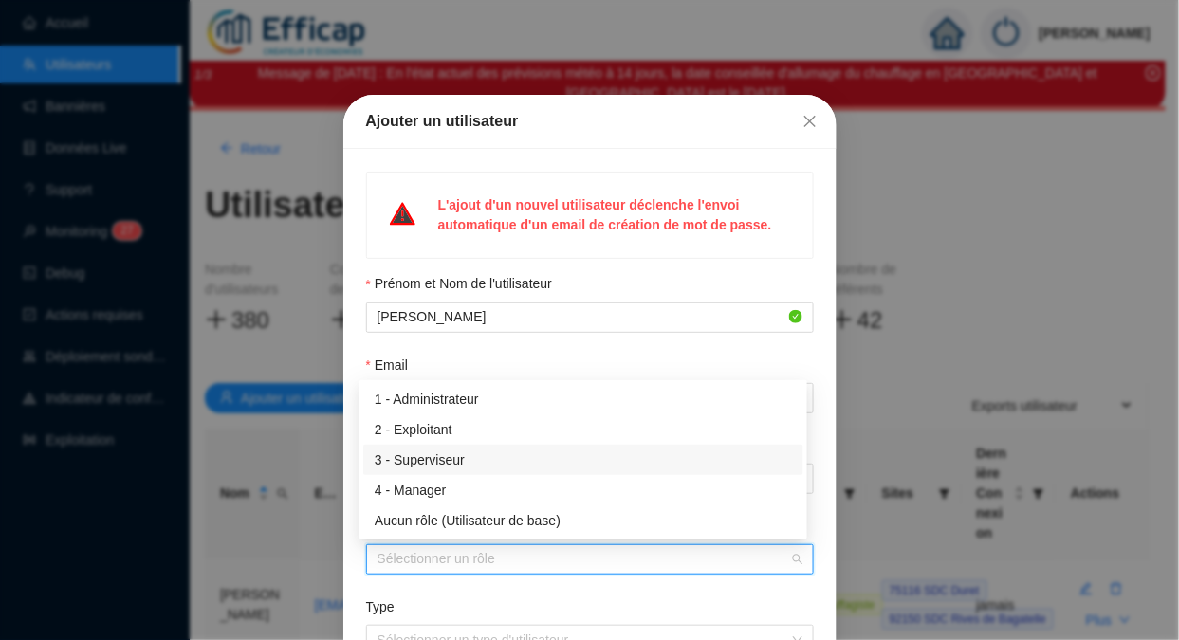
click at [491, 452] on div "3 - Superviseur" at bounding box center [583, 460] width 417 height 20
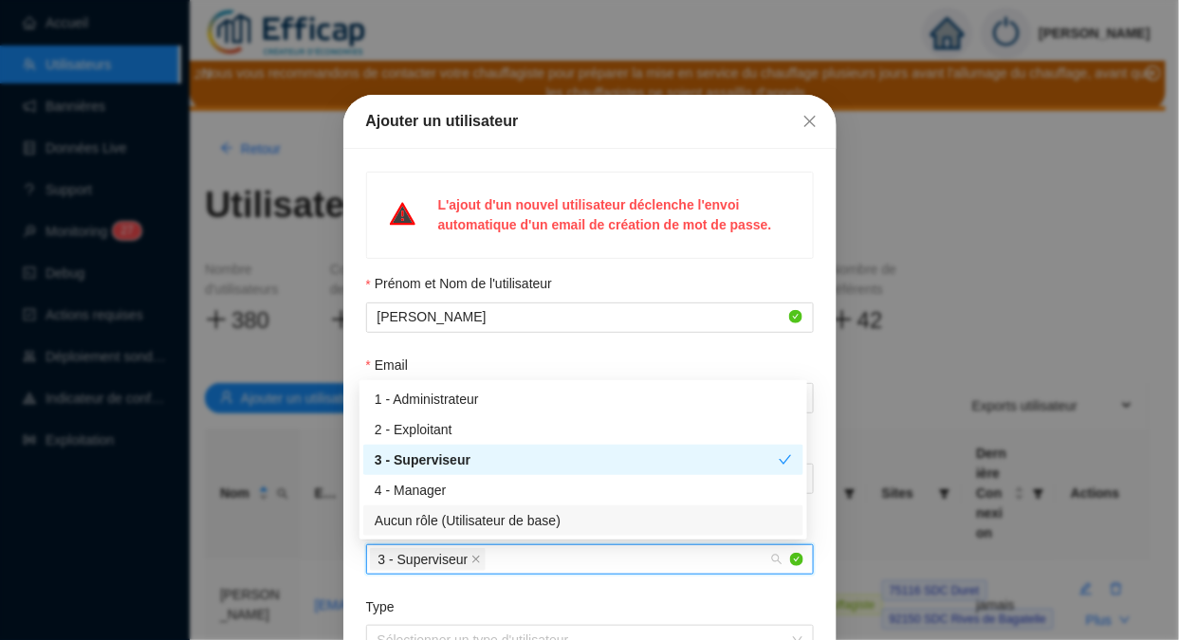
click at [410, 636] on input "Type" at bounding box center [581, 640] width 408 height 28
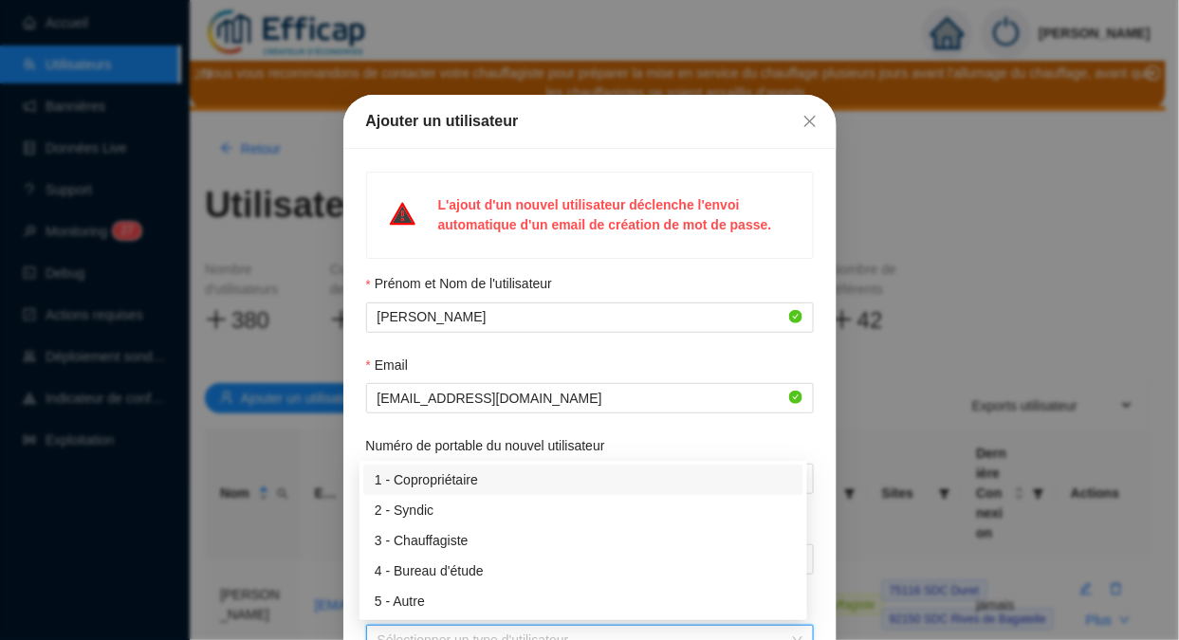
click at [450, 487] on div "1 - Copropriétaire" at bounding box center [583, 480] width 417 height 20
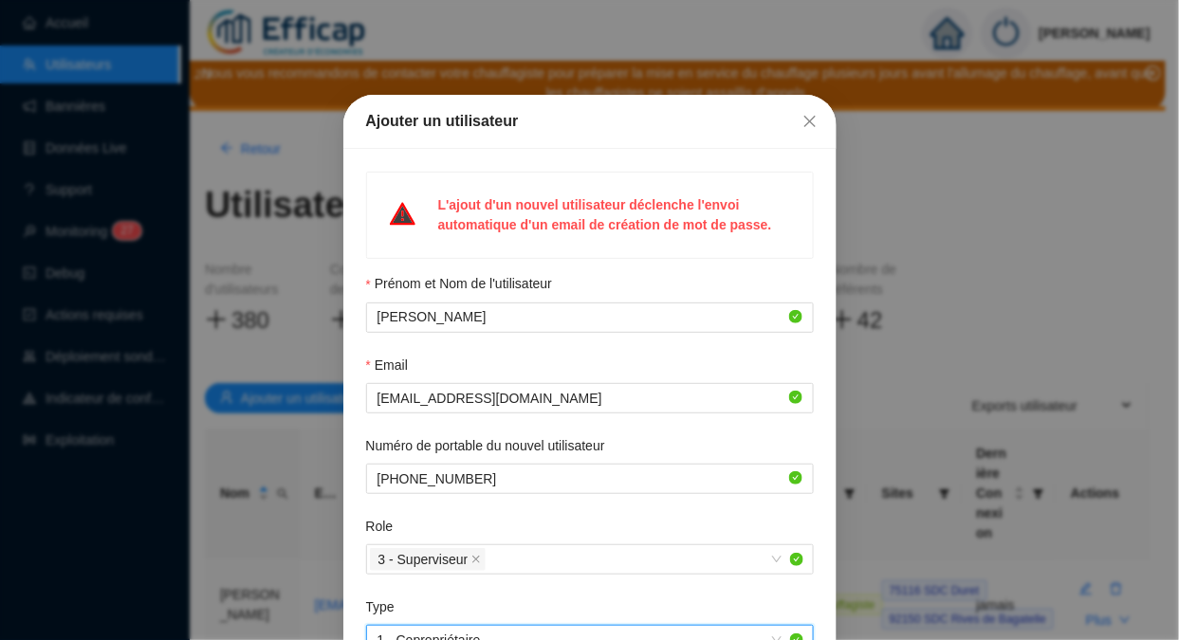
scroll to position [263, 0]
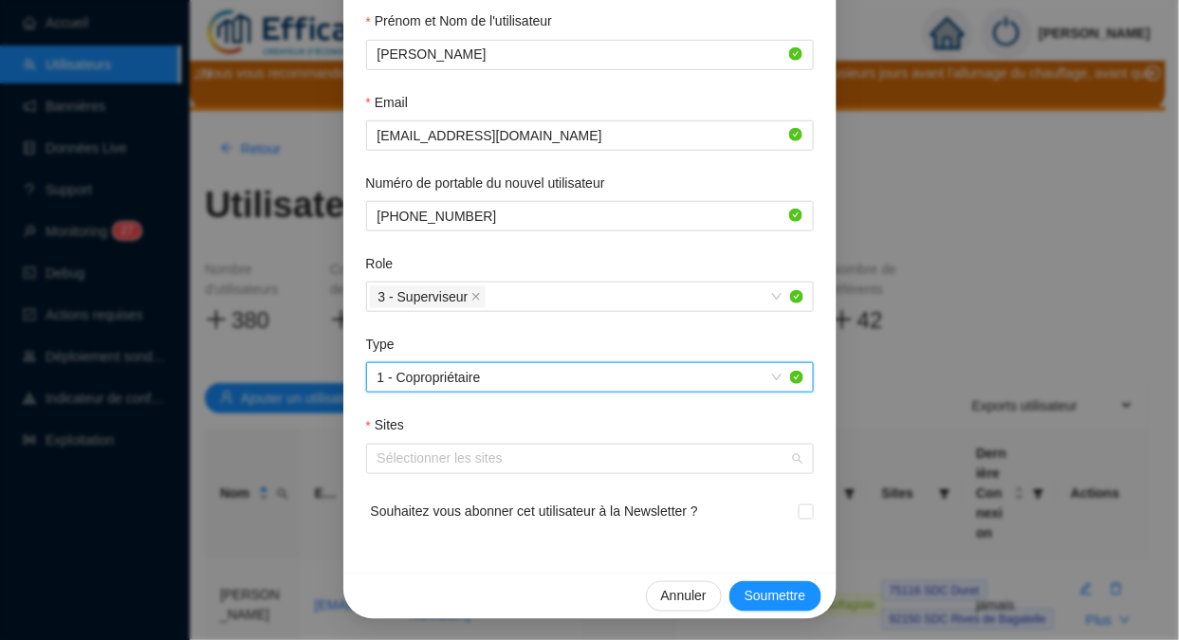
click at [529, 463] on div at bounding box center [580, 459] width 420 height 27
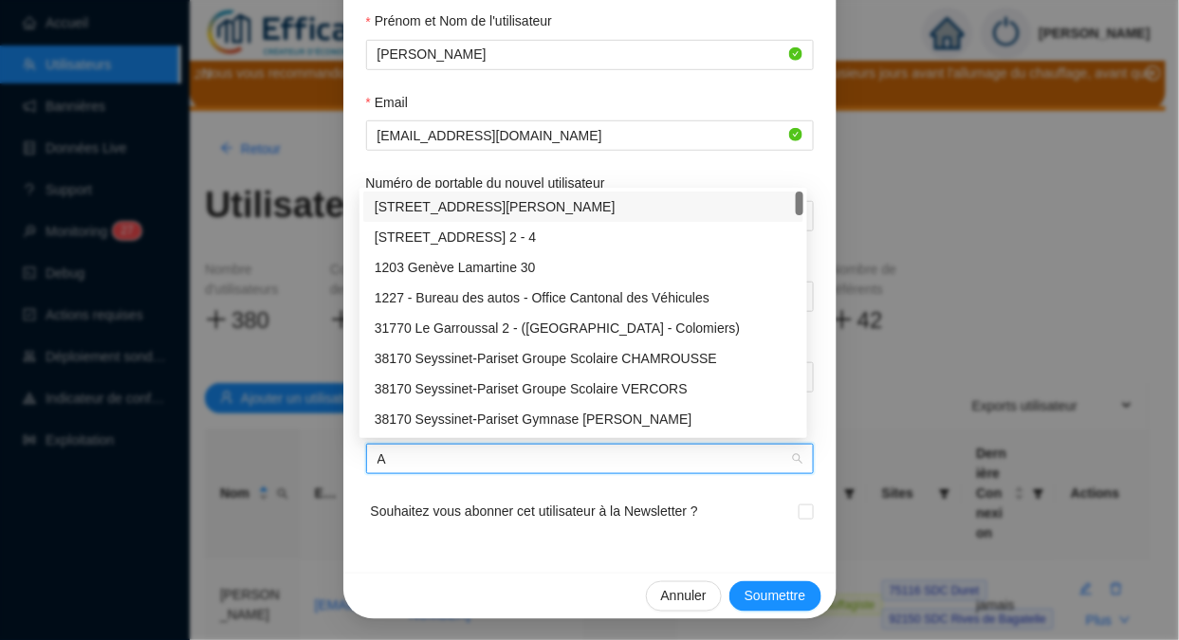
type input "Al"
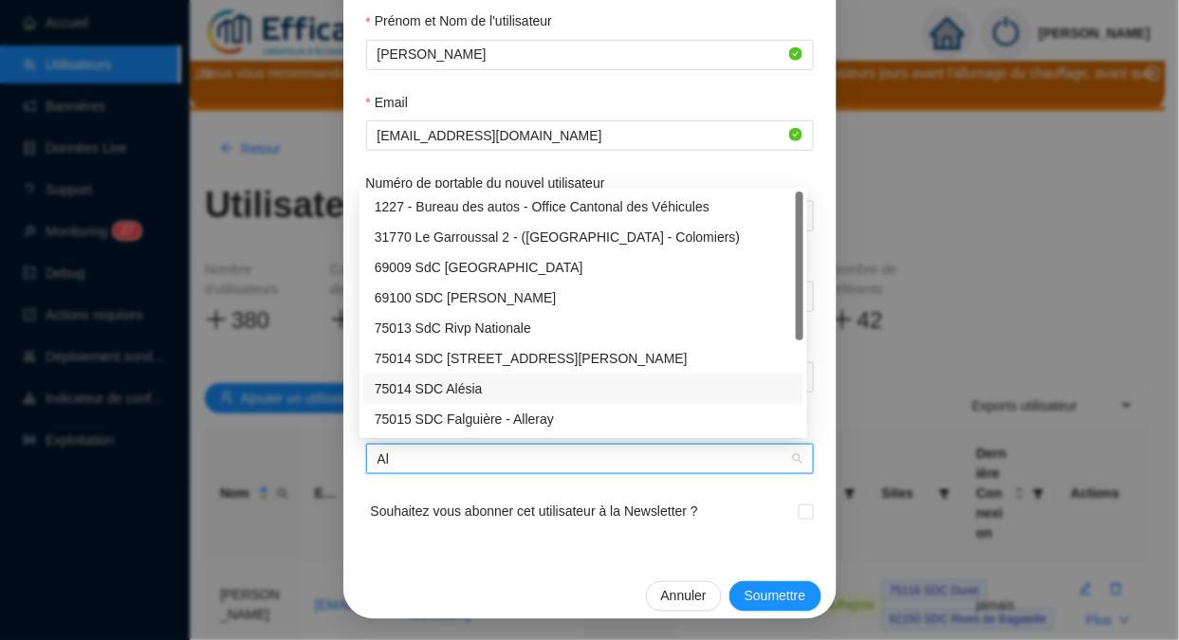
click at [475, 389] on div "75014 SDC Alésia" at bounding box center [583, 389] width 417 height 20
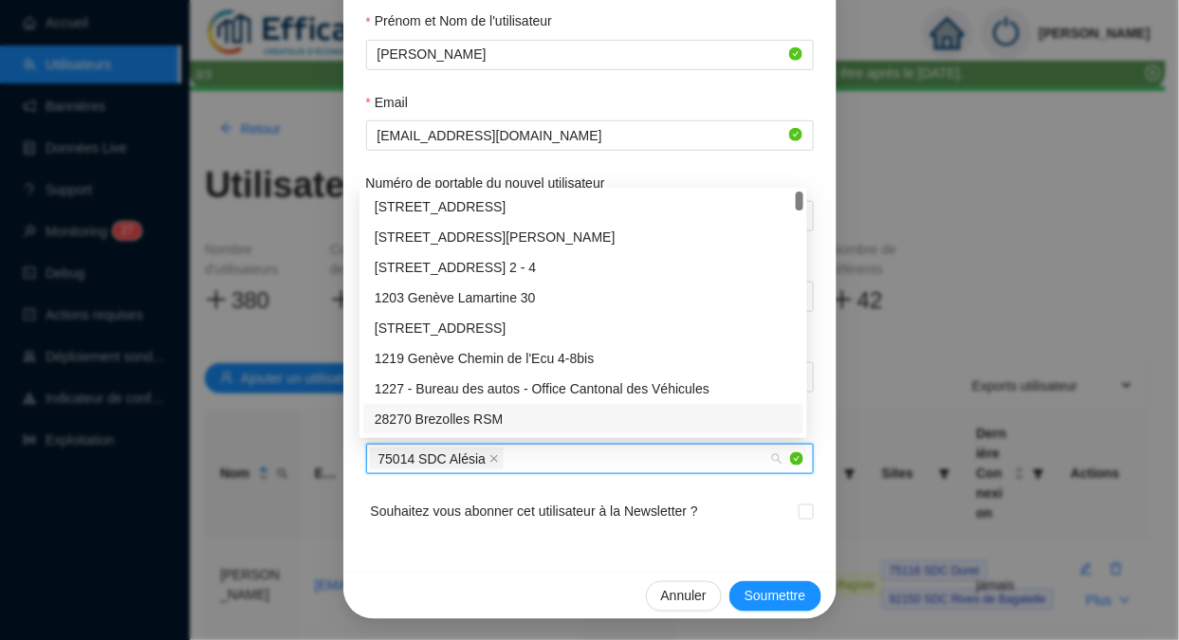
click at [799, 506] on input "checkbox" at bounding box center [804, 510] width 13 height 13
checkbox input "true"
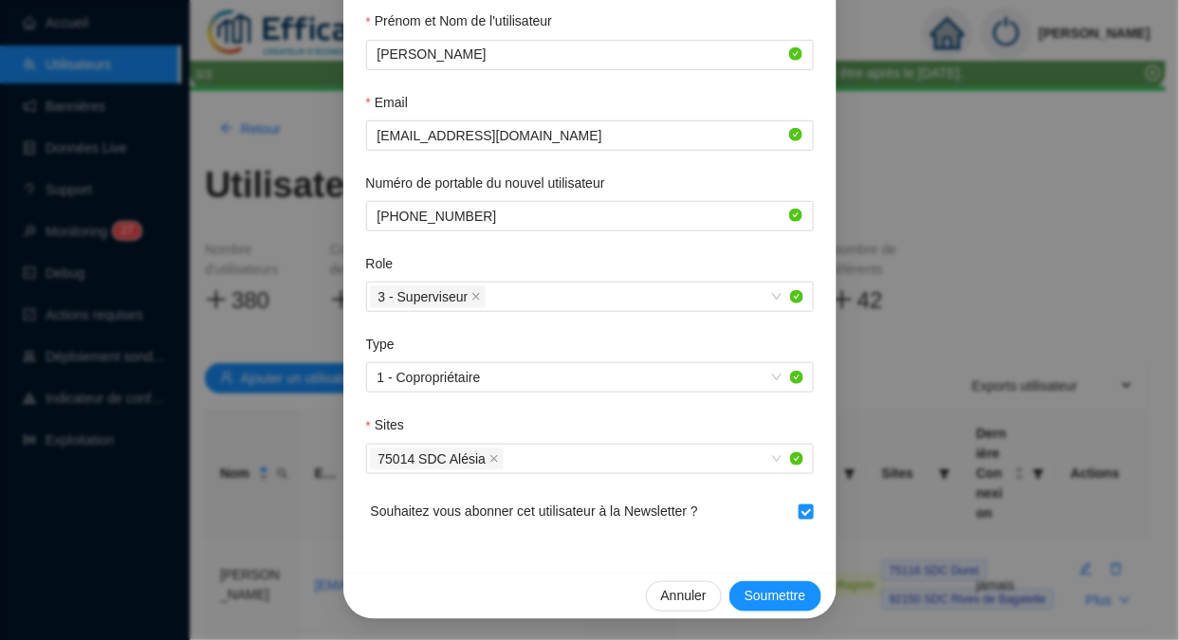
click at [767, 589] on span "Soumettre" at bounding box center [775, 596] width 62 height 20
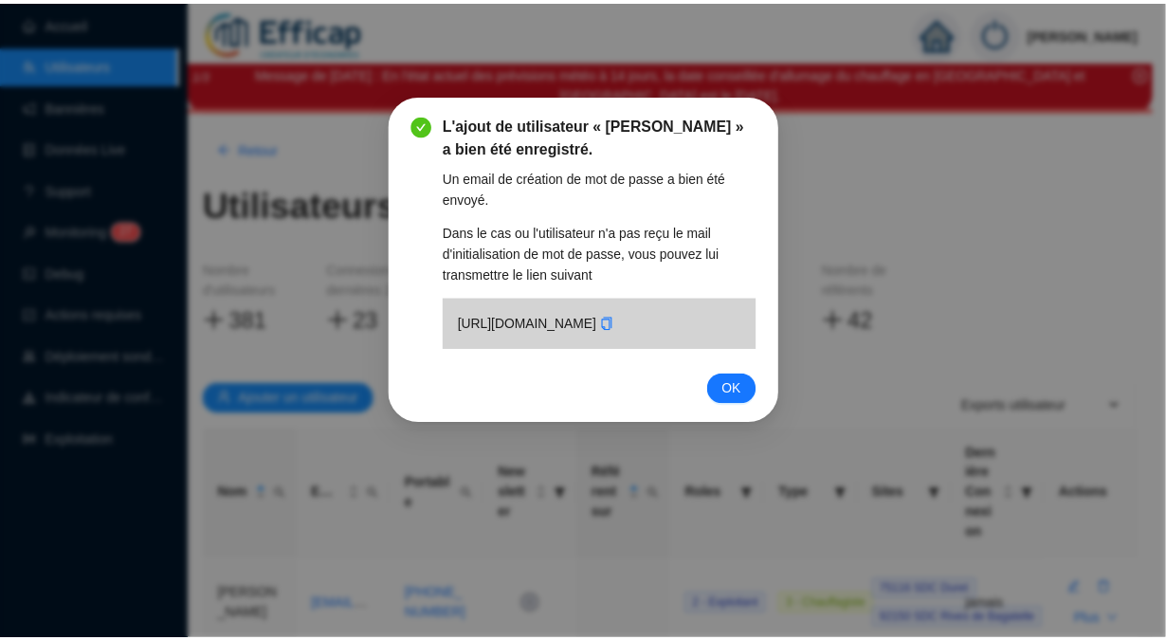
scroll to position [0, 0]
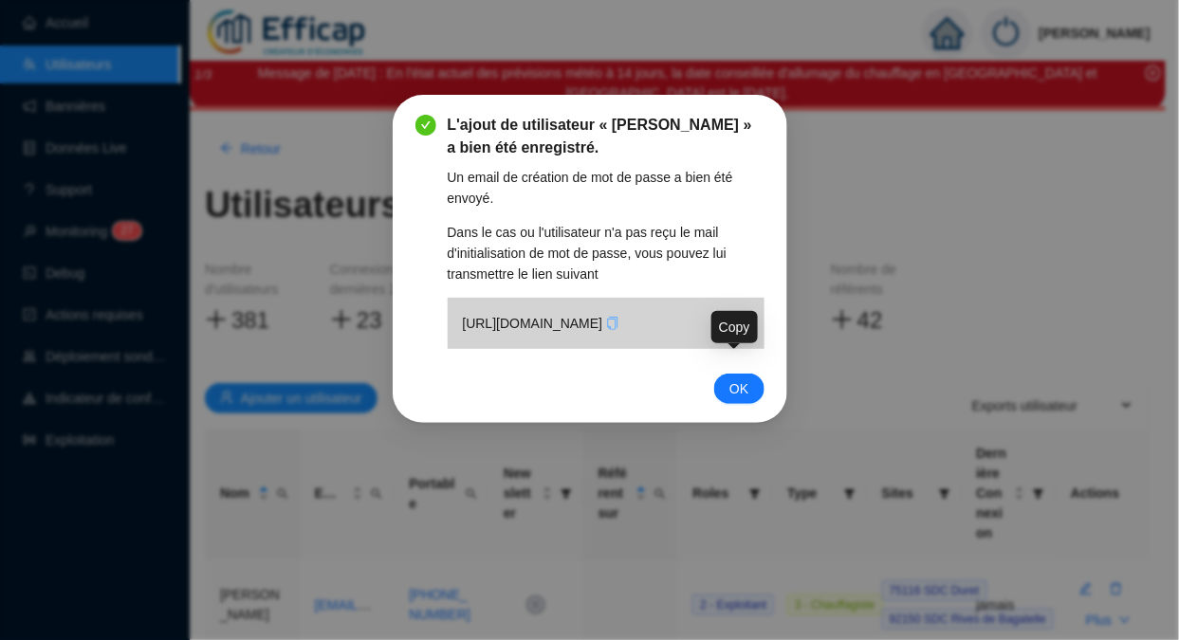
click at [618, 330] on icon "copy" at bounding box center [613, 323] width 10 height 13
click at [731, 399] on span "OK" at bounding box center [738, 388] width 19 height 21
